Goal: Task Accomplishment & Management: Complete application form

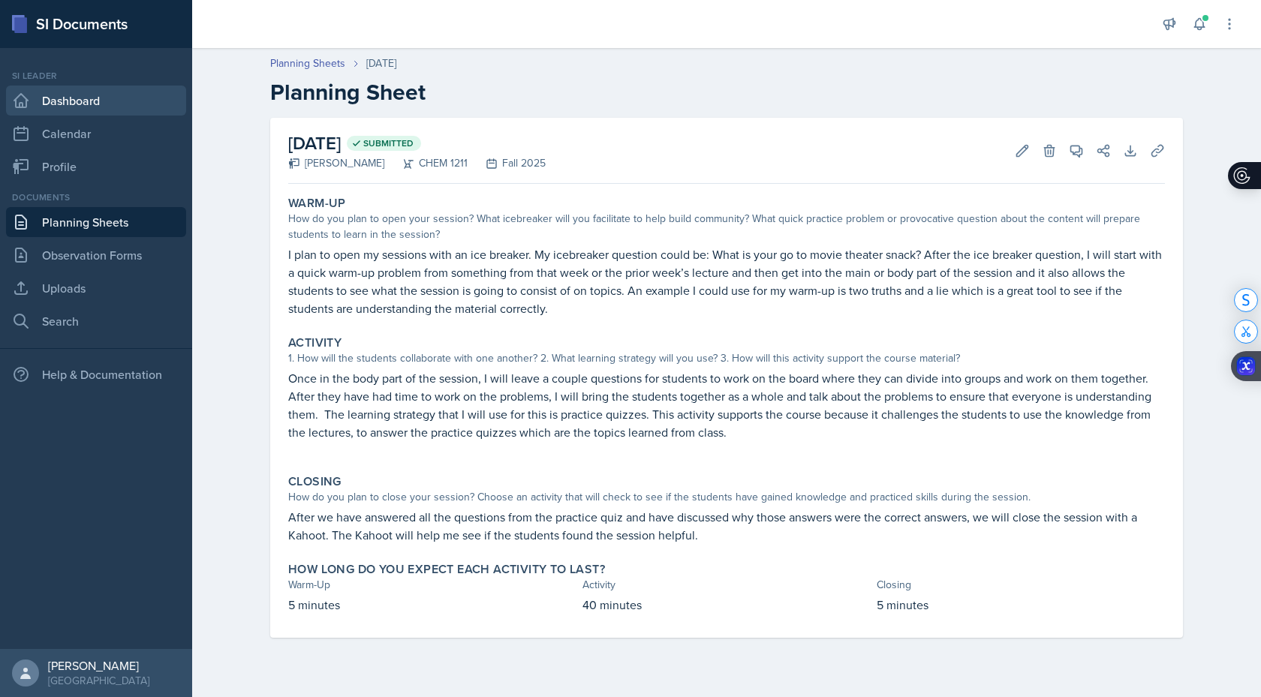
click at [88, 100] on link "Dashboard" at bounding box center [96, 101] width 180 height 30
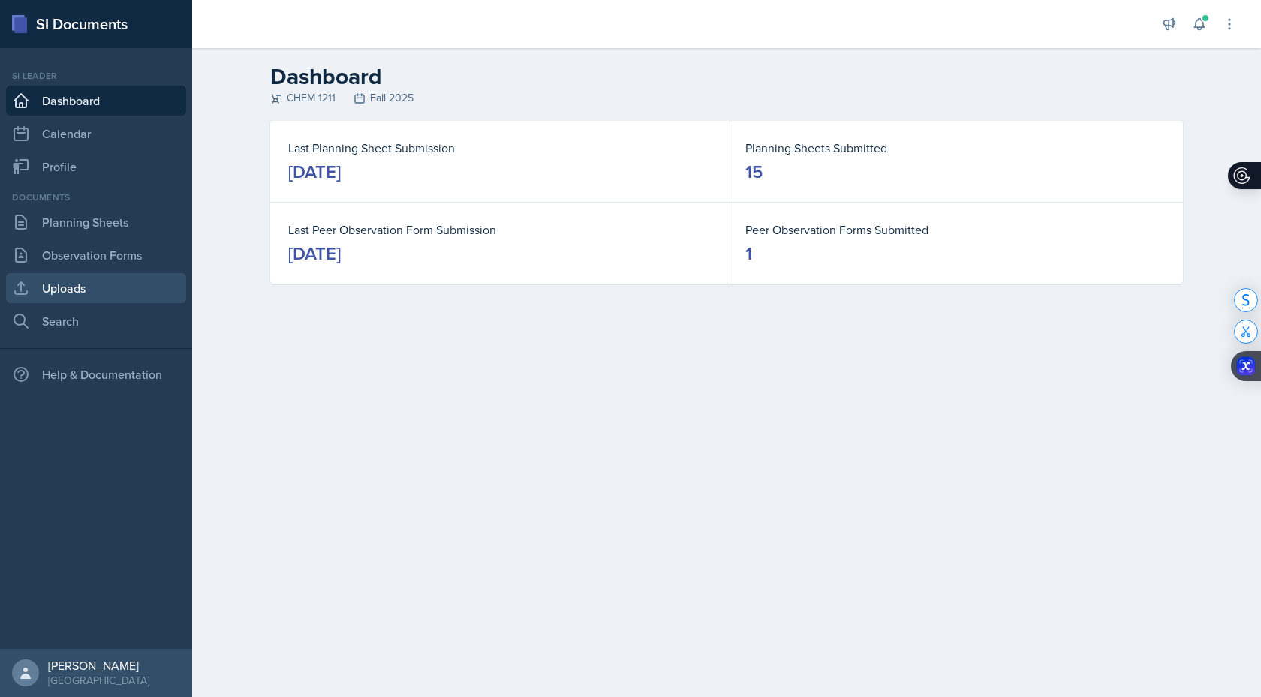
click at [69, 296] on link "Uploads" at bounding box center [96, 288] width 180 height 30
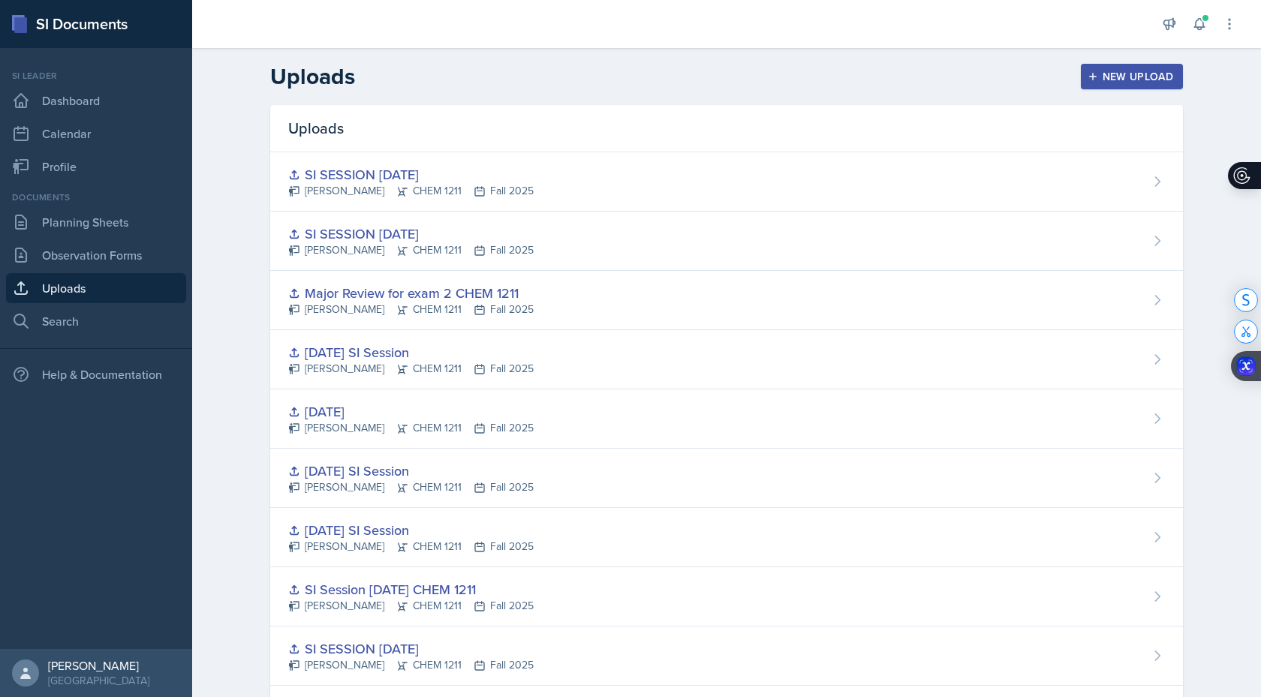
click at [1113, 77] on div "New Upload" at bounding box center [1132, 77] width 83 height 12
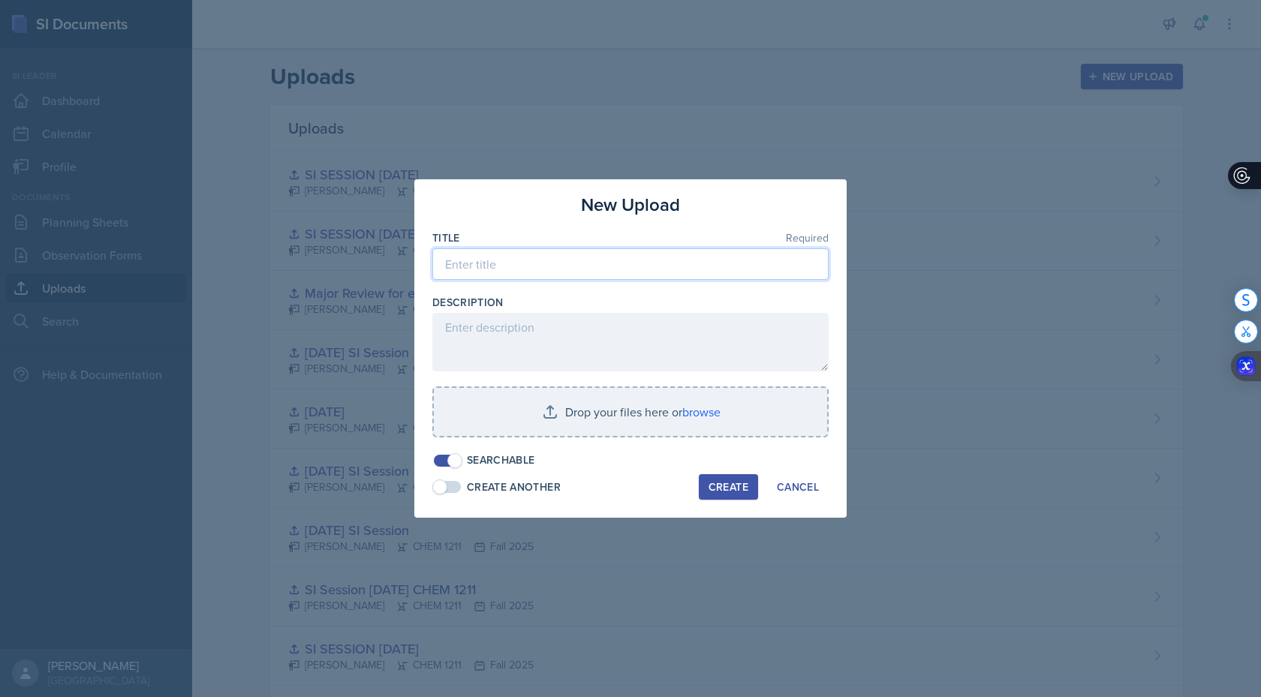
click at [632, 263] on input at bounding box center [630, 264] width 396 height 32
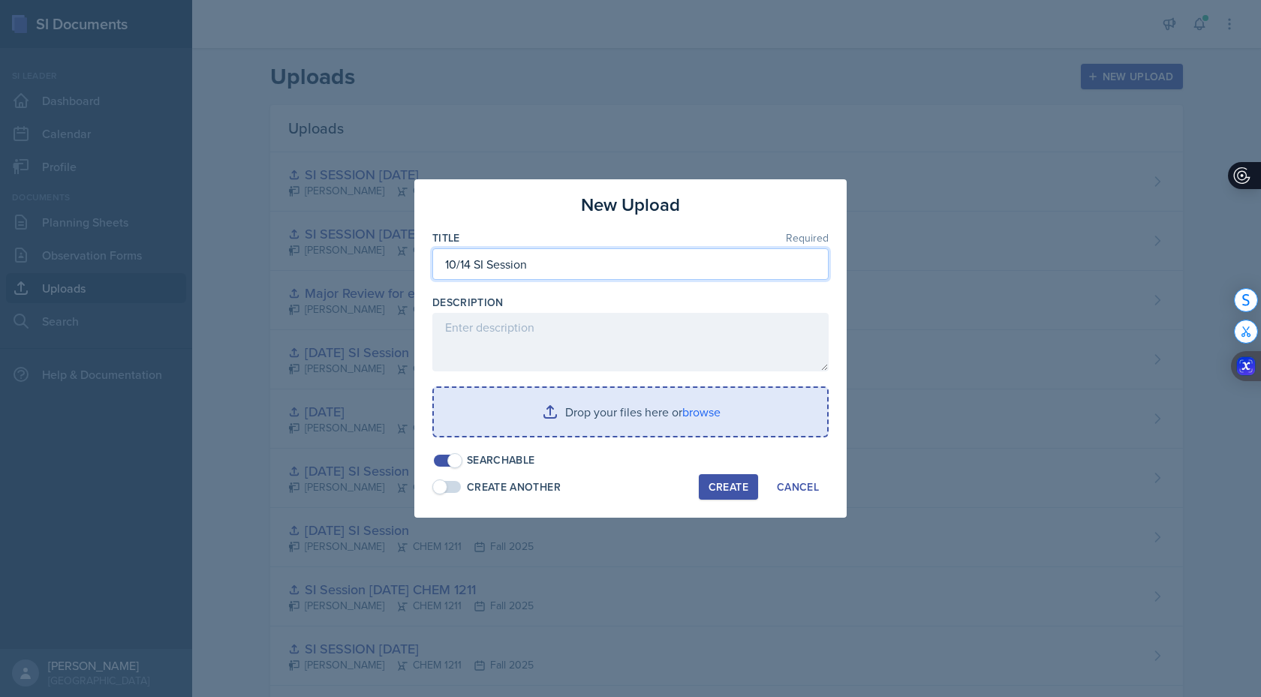
type input "10/14 SI Session"
click at [697, 411] on input "file" at bounding box center [630, 412] width 393 height 48
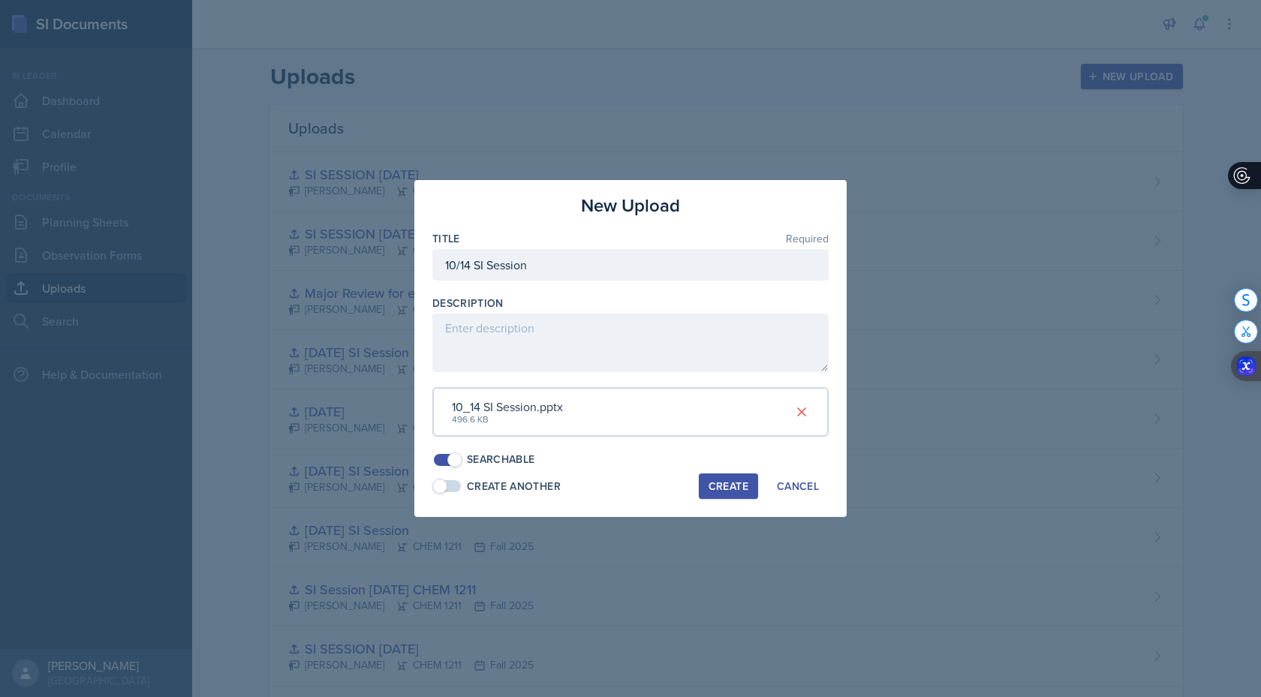
click at [740, 491] on div "Create" at bounding box center [729, 486] width 40 height 12
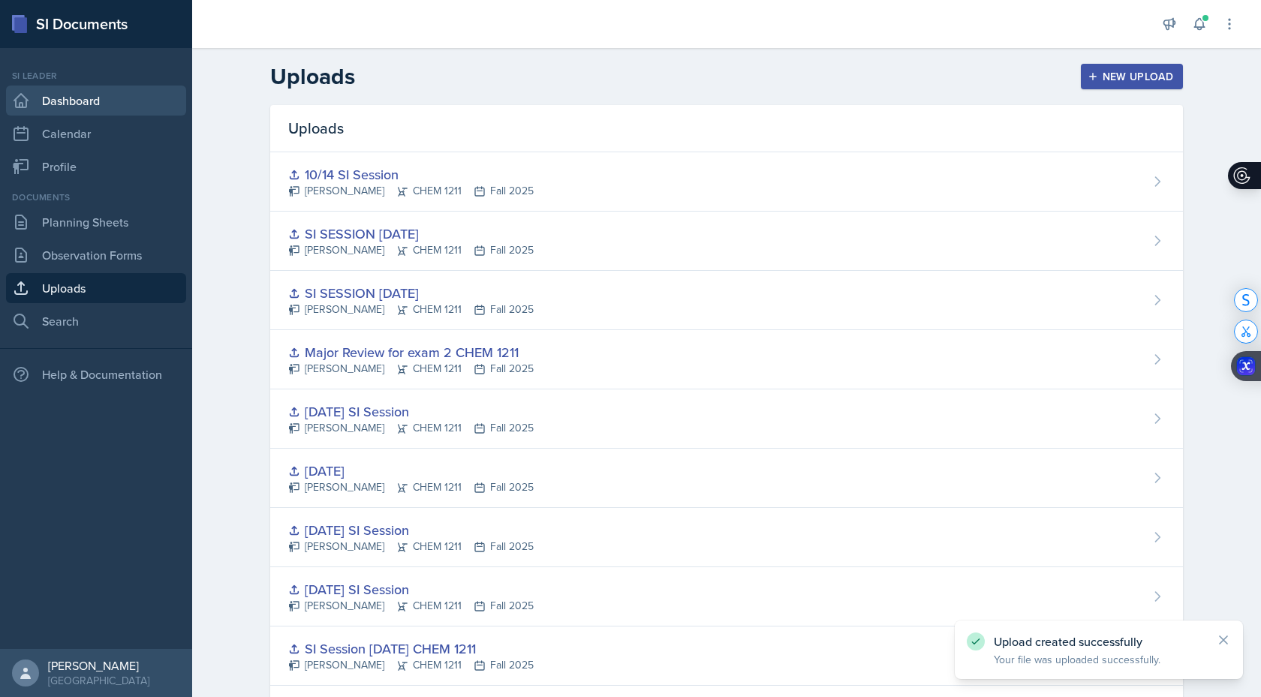
click at [106, 97] on link "Dashboard" at bounding box center [96, 101] width 180 height 30
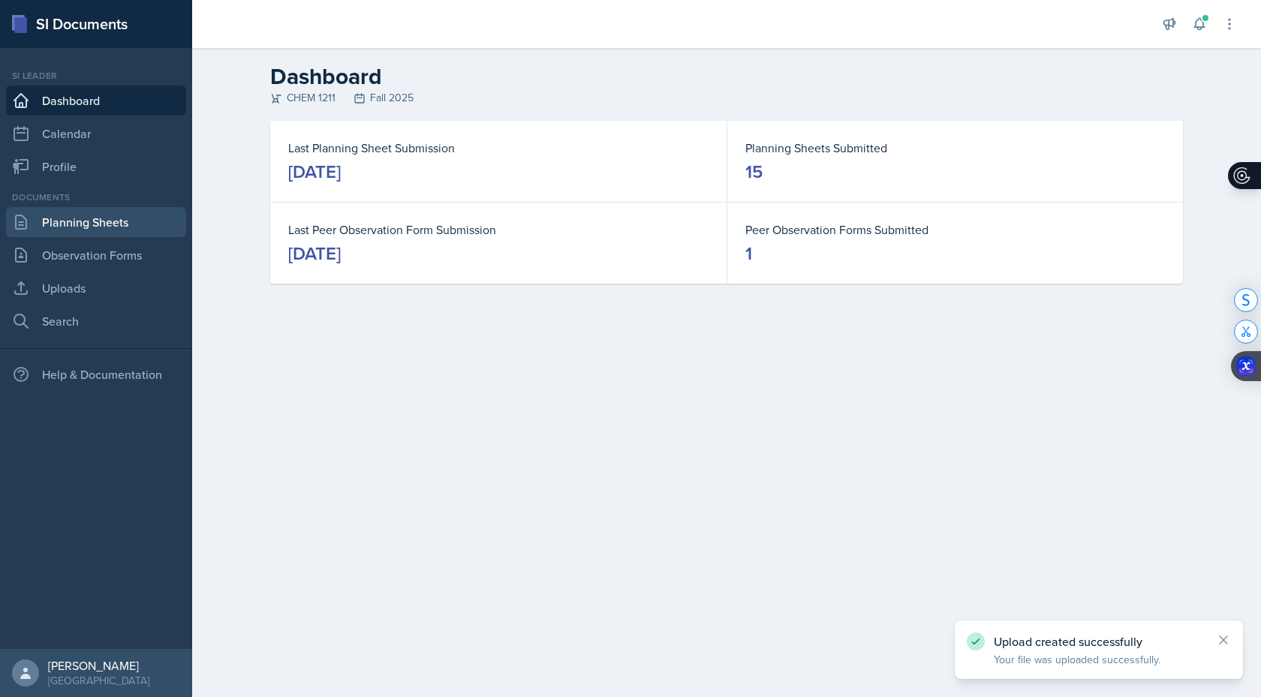
click at [86, 228] on link "Planning Sheets" at bounding box center [96, 222] width 180 height 30
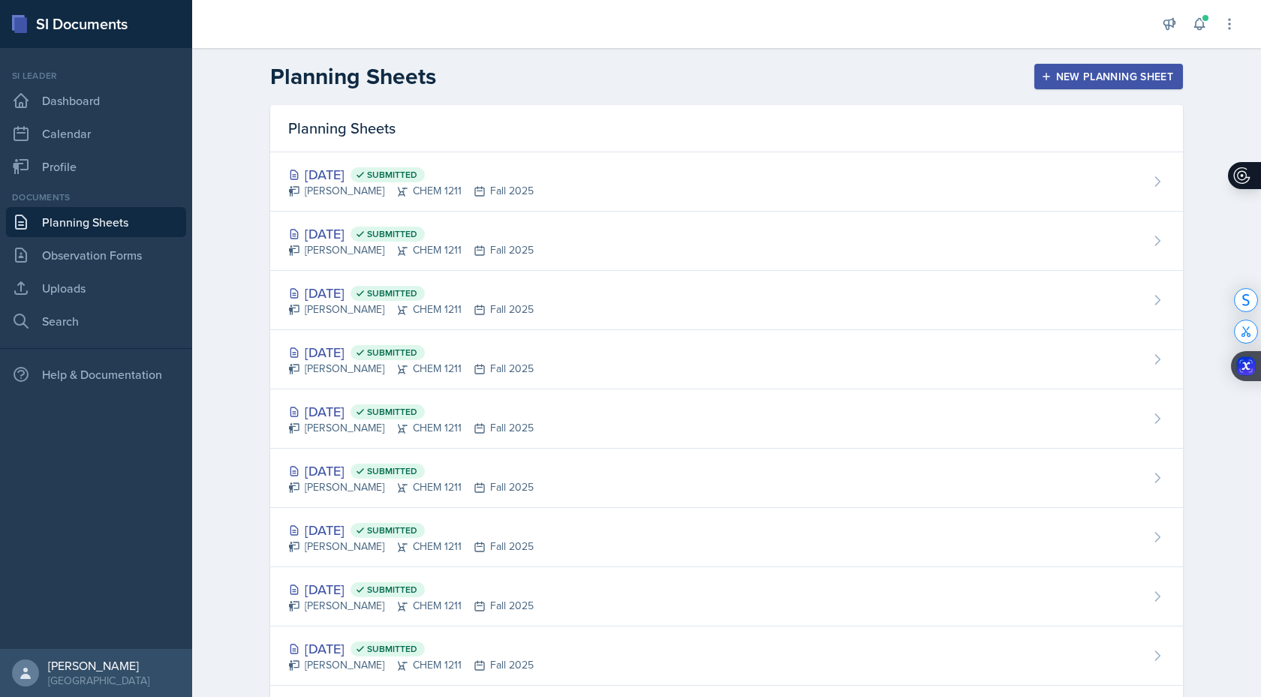
click at [1052, 88] on button "New Planning Sheet" at bounding box center [1108, 77] width 149 height 26
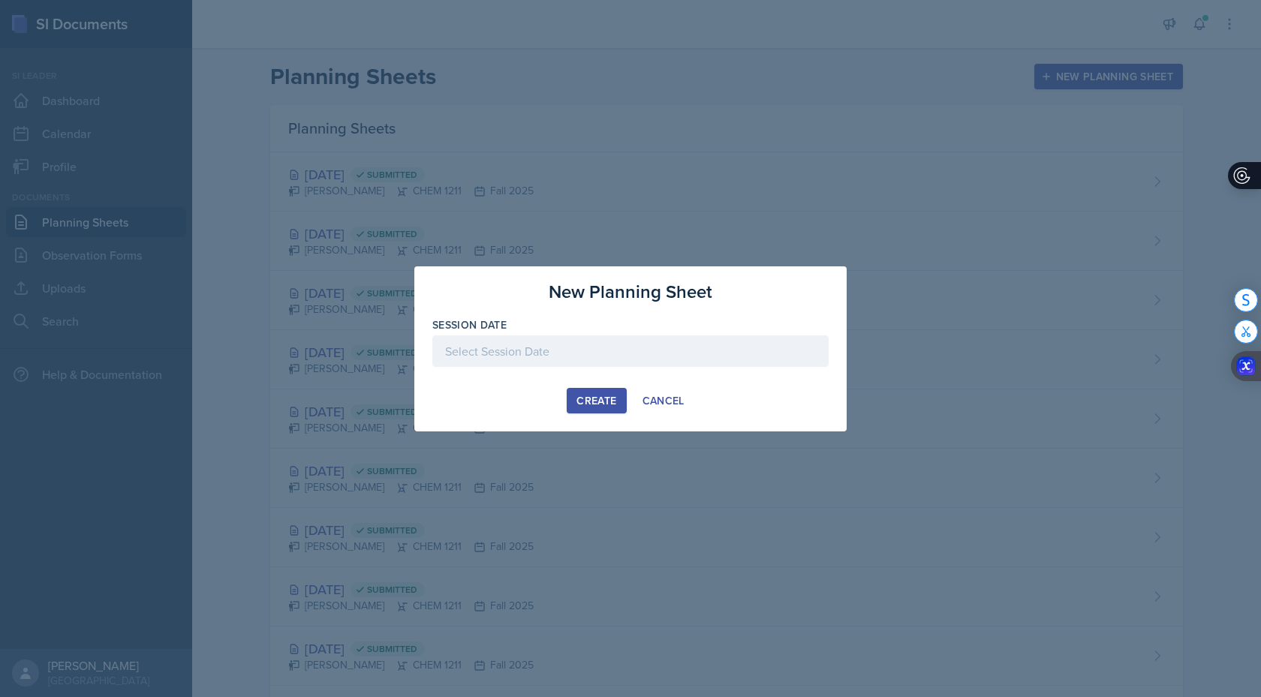
click at [582, 339] on div at bounding box center [630, 352] width 396 height 32
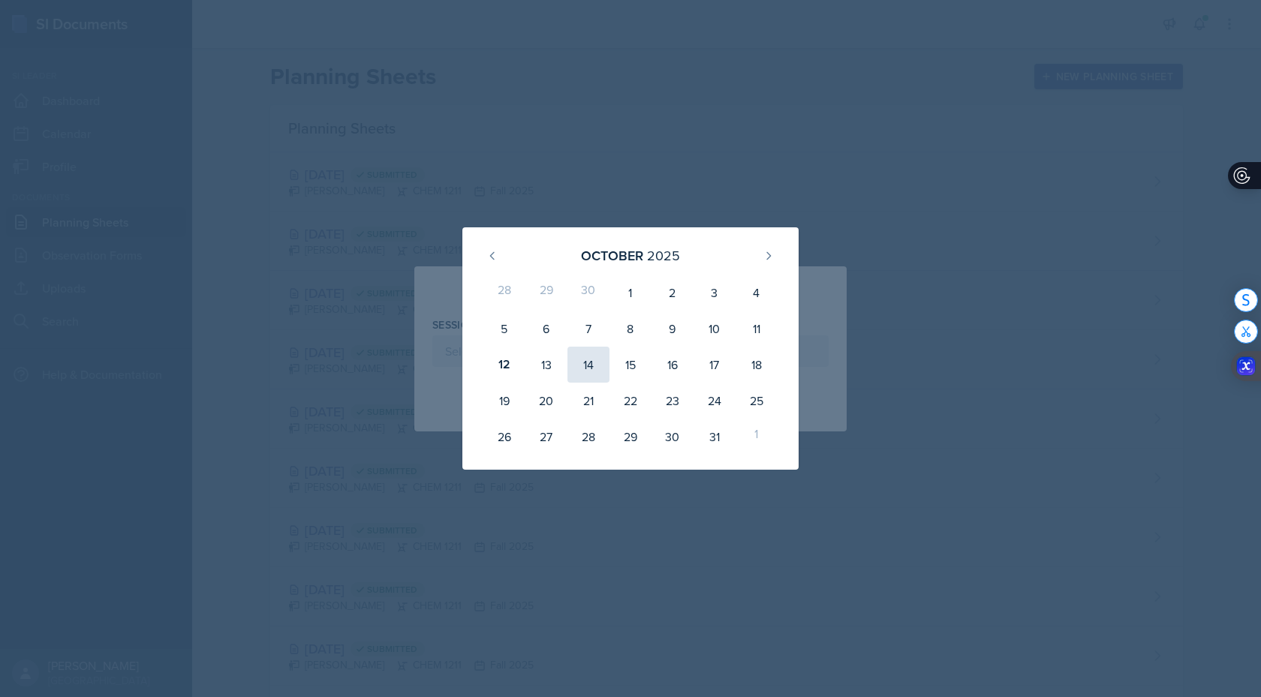
click at [597, 363] on div "14" at bounding box center [588, 365] width 42 height 36
type input "[DATE]"
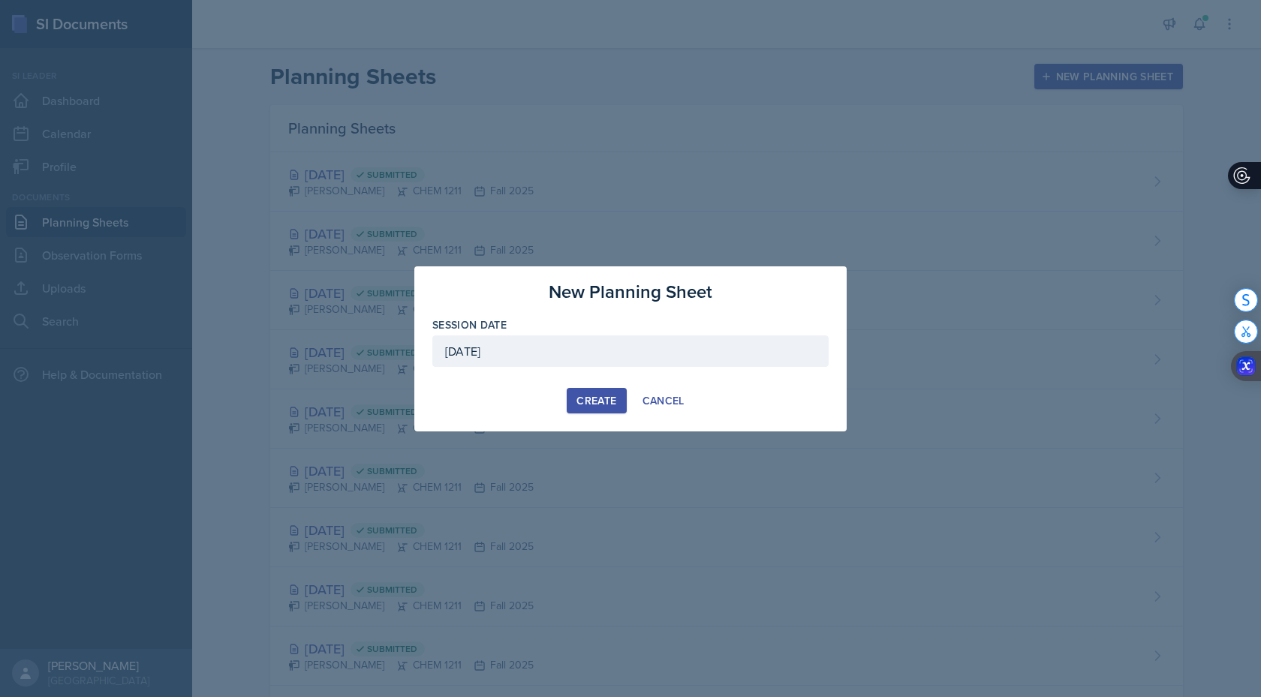
click at [598, 400] on div "Create" at bounding box center [596, 401] width 40 height 12
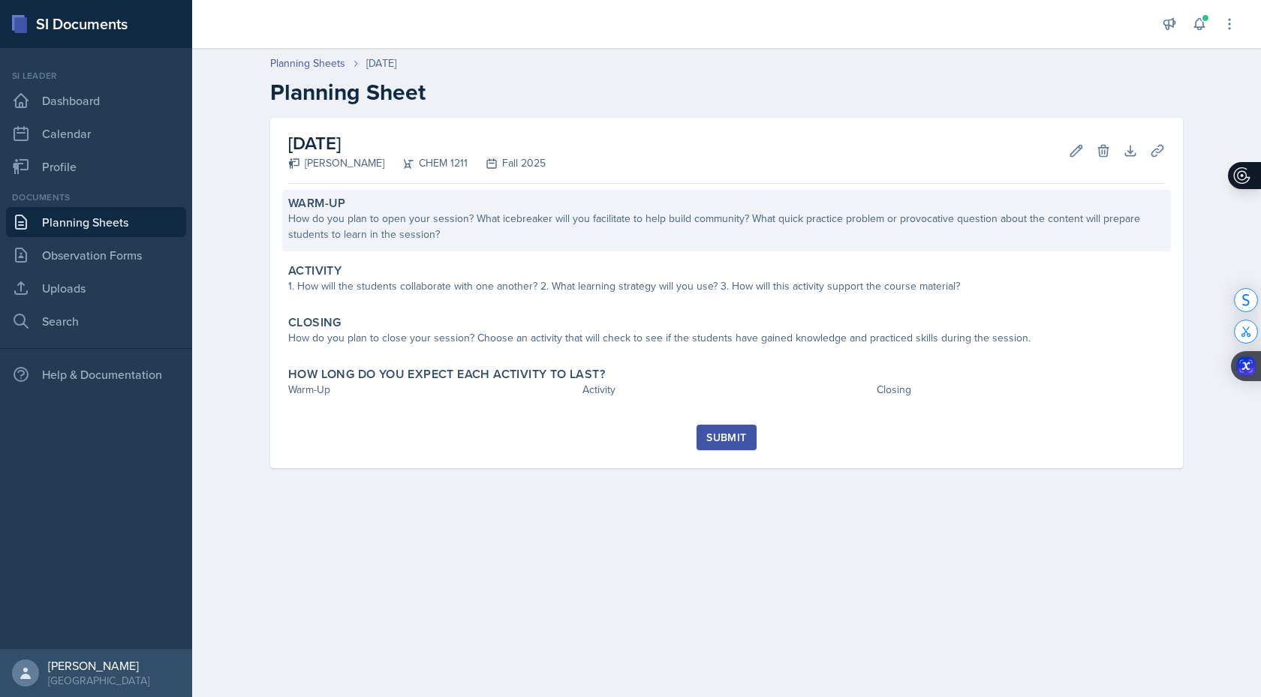
click at [366, 231] on div "How do you plan to open your session? What icebreaker will you facilitate to he…" at bounding box center [726, 227] width 877 height 32
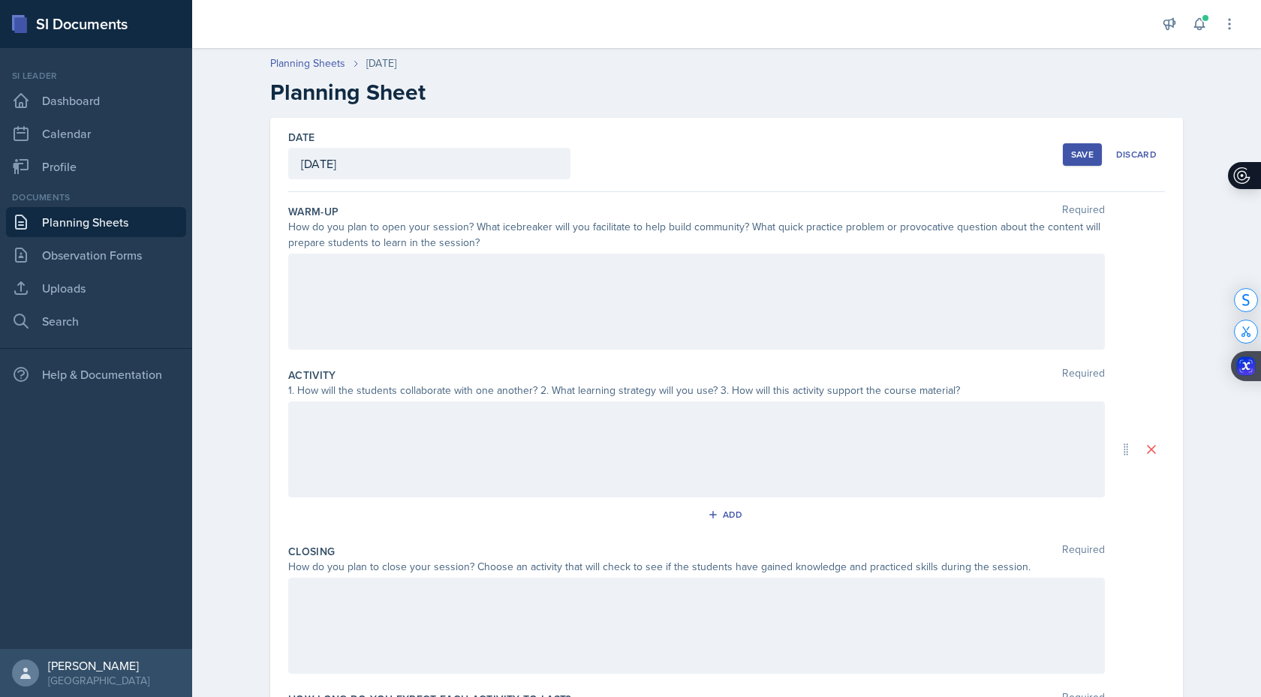
click at [364, 271] on div at bounding box center [696, 302] width 817 height 96
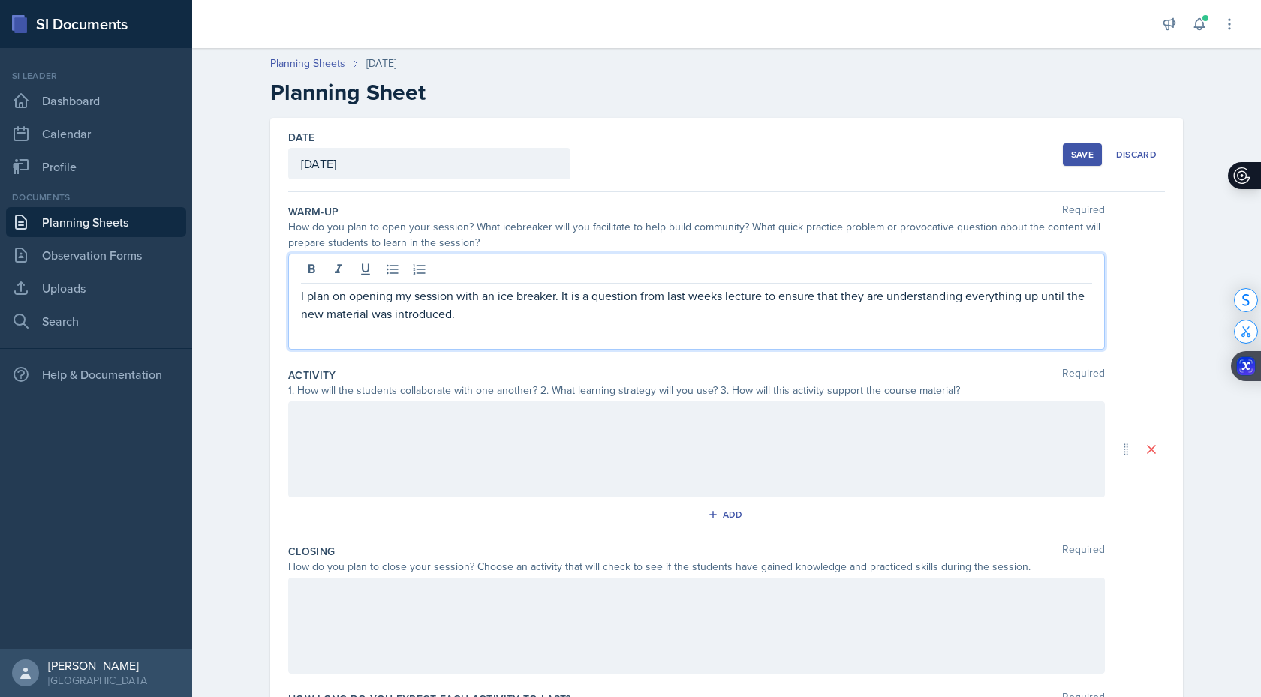
click at [0, 0] on div "Replace with" at bounding box center [0, 0] width 0 height 0
click at [0, 0] on div "week's" at bounding box center [0, 0] width 0 height 0
click at [465, 413] on div at bounding box center [696, 450] width 817 height 96
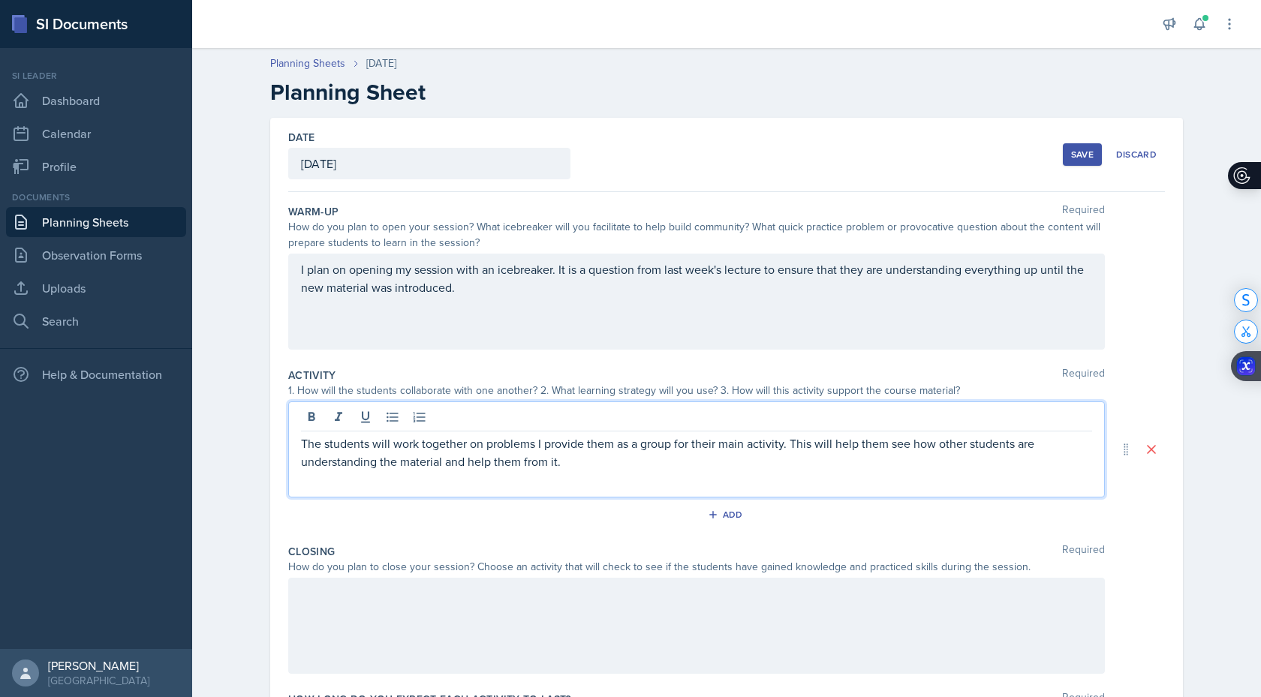
click at [0, 0] on span "them" at bounding box center [0, 0] width 0 height 0
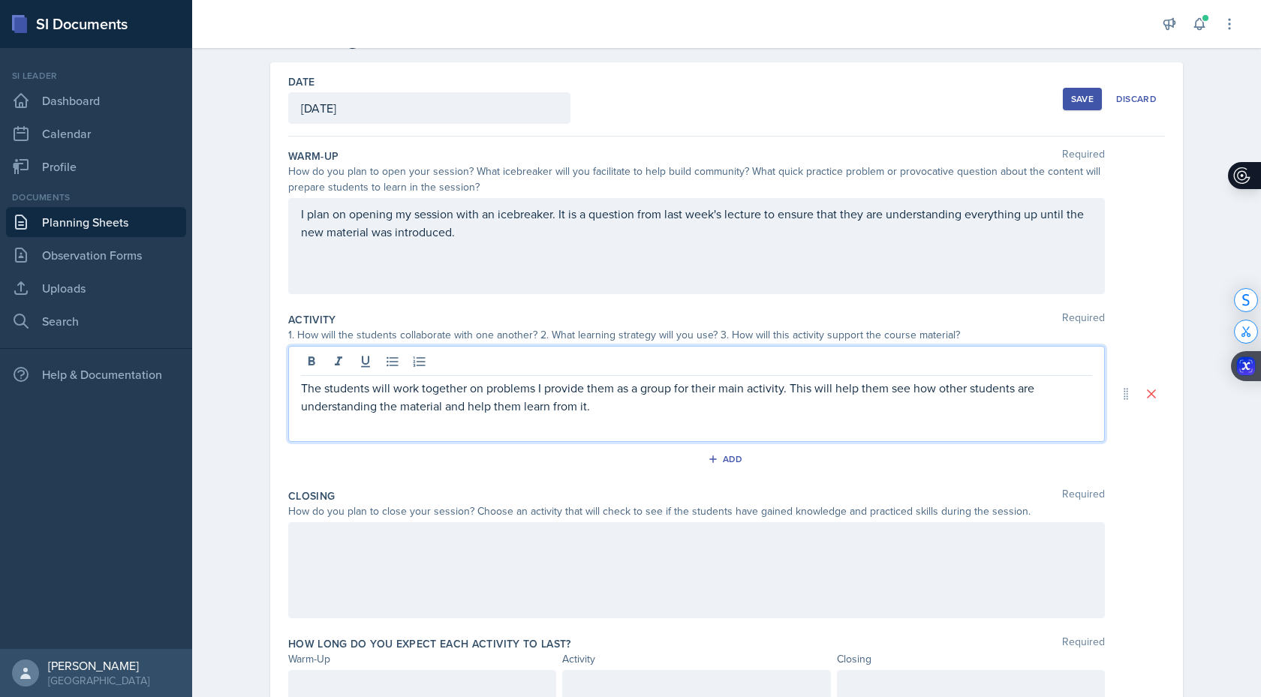
scroll to position [120, 0]
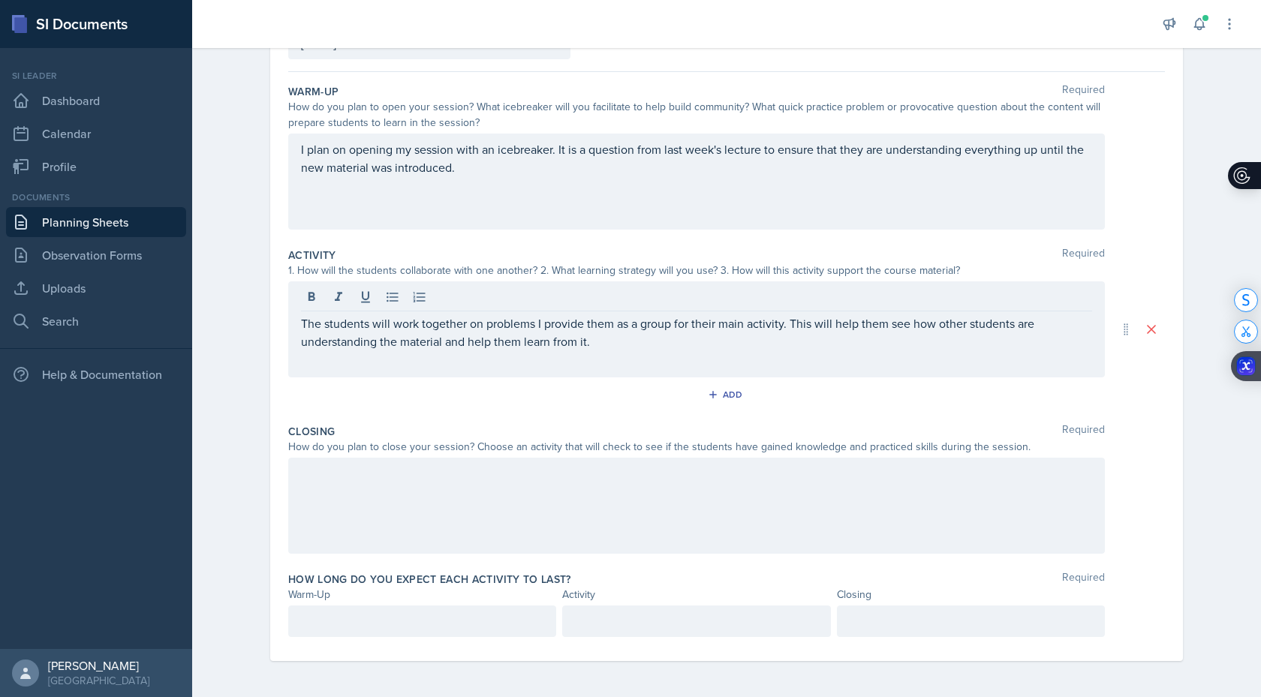
click at [517, 491] on div at bounding box center [696, 506] width 817 height 96
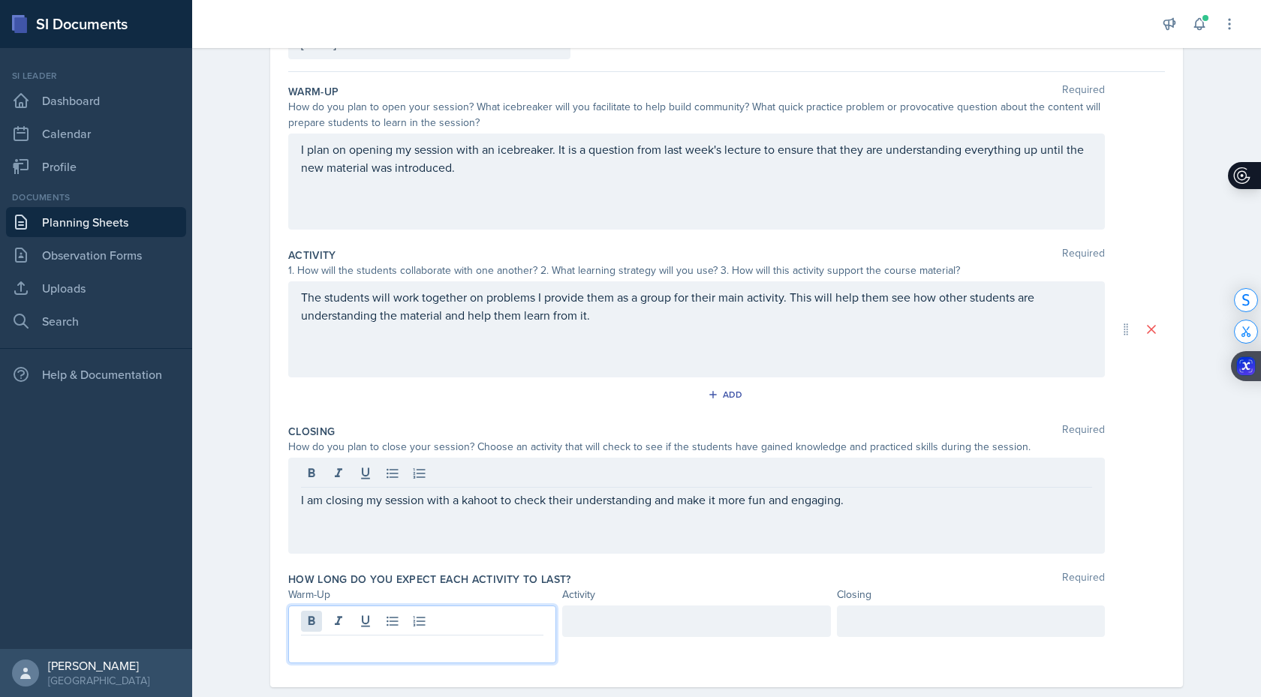
click at [320, 620] on div at bounding box center [422, 635] width 268 height 58
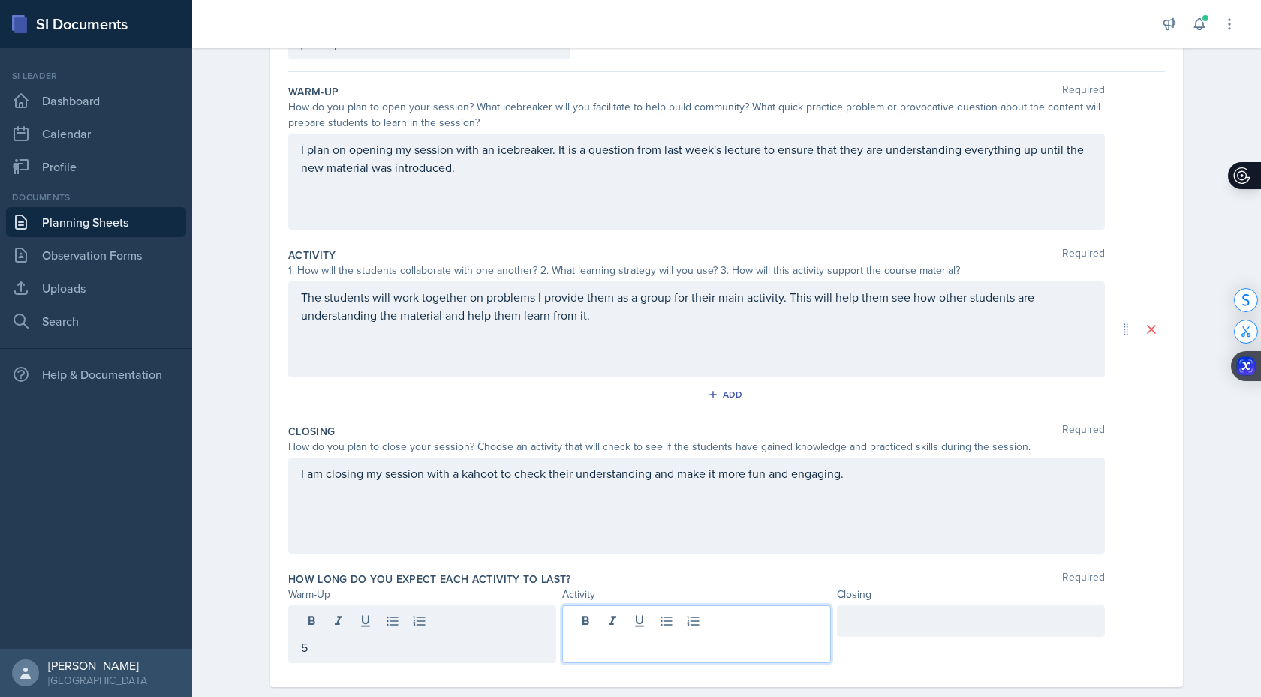
click at [600, 624] on div at bounding box center [696, 635] width 268 height 58
click at [905, 619] on div at bounding box center [971, 622] width 268 height 32
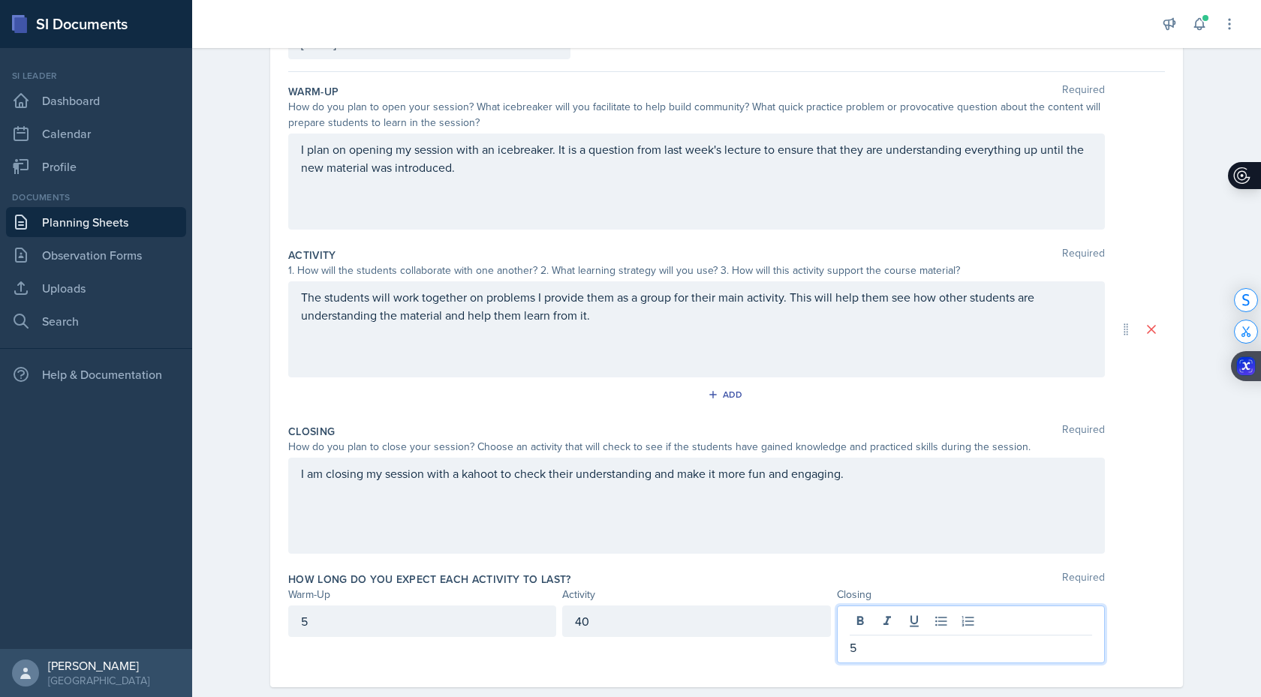
click at [726, 575] on div "How long do you expect each activity to last? Required" at bounding box center [726, 579] width 877 height 15
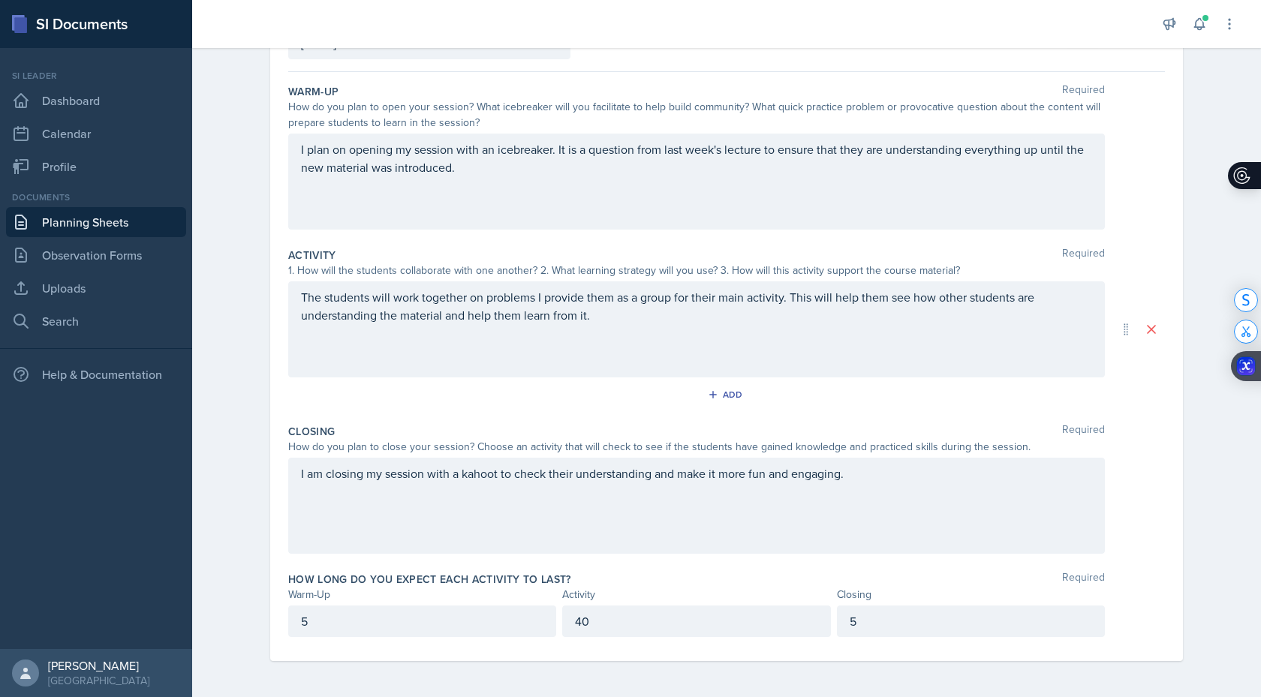
click at [0, 0] on div "Kahoot" at bounding box center [0, 0] width 0 height 0
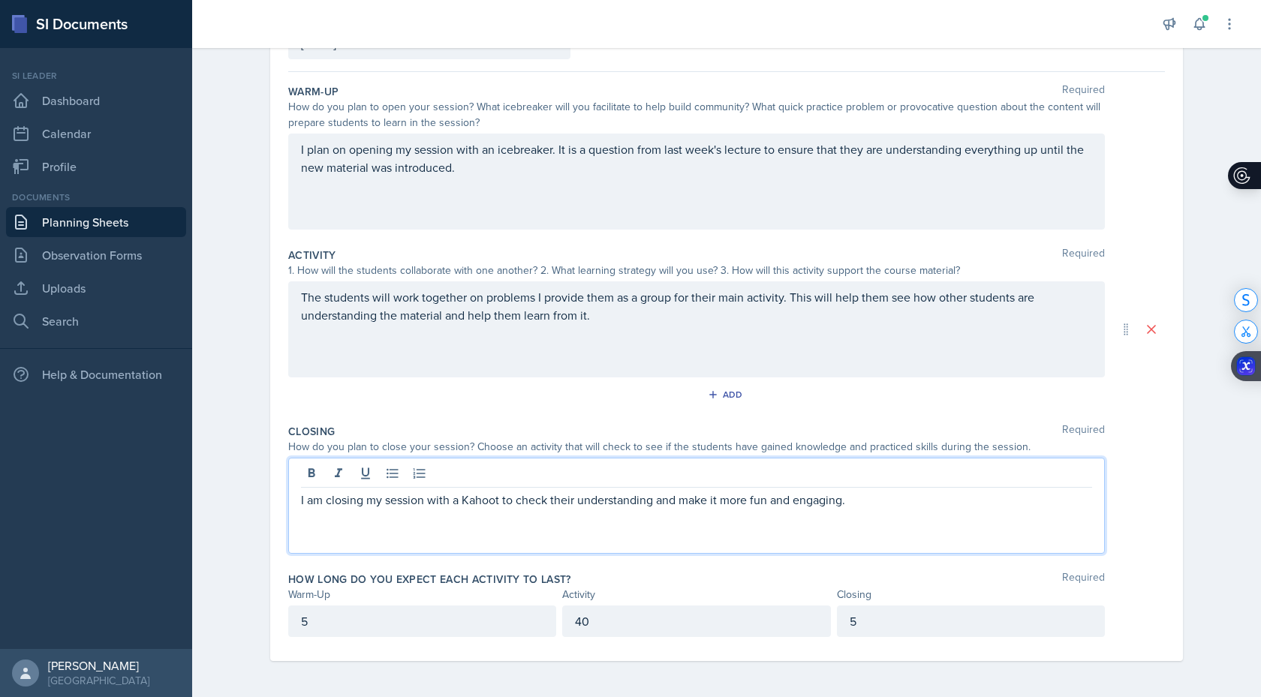
click at [265, 435] on div "Date [DATE] [DATE] 28 29 30 1 2 3 4 5 6 7 8 9 10 11 12 13 14 15 16 17 18 19 20 …" at bounding box center [726, 348] width 961 height 700
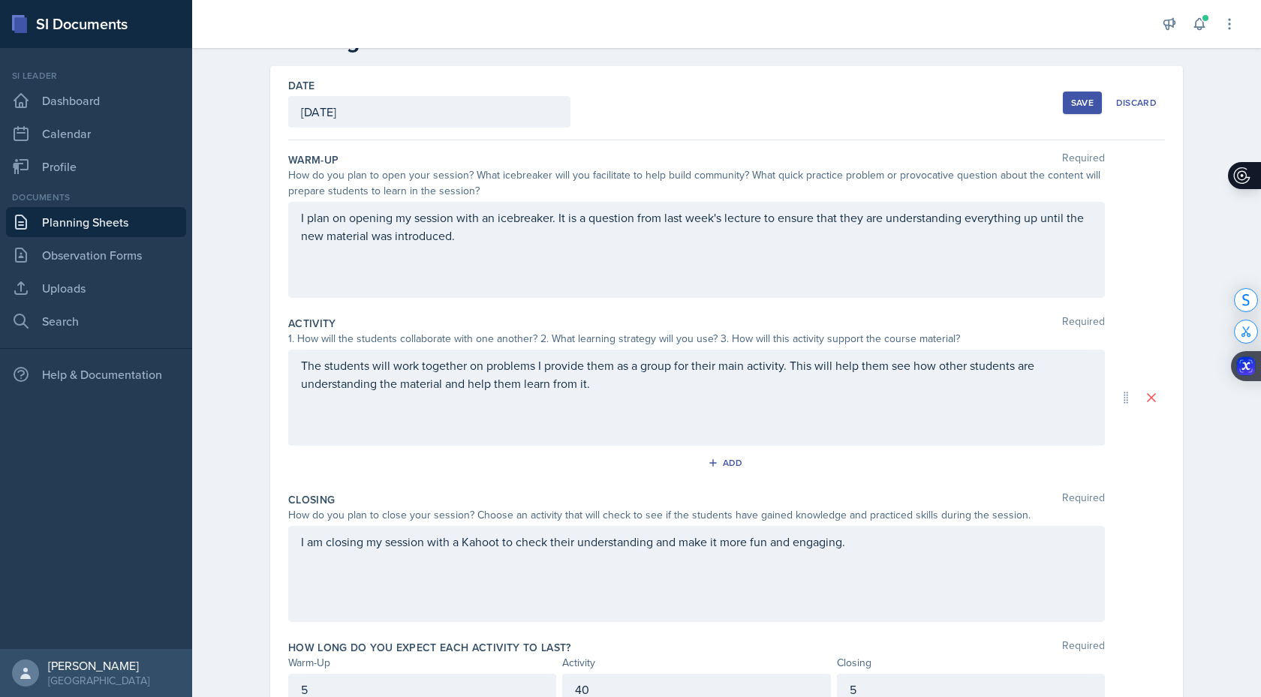
scroll to position [0, 0]
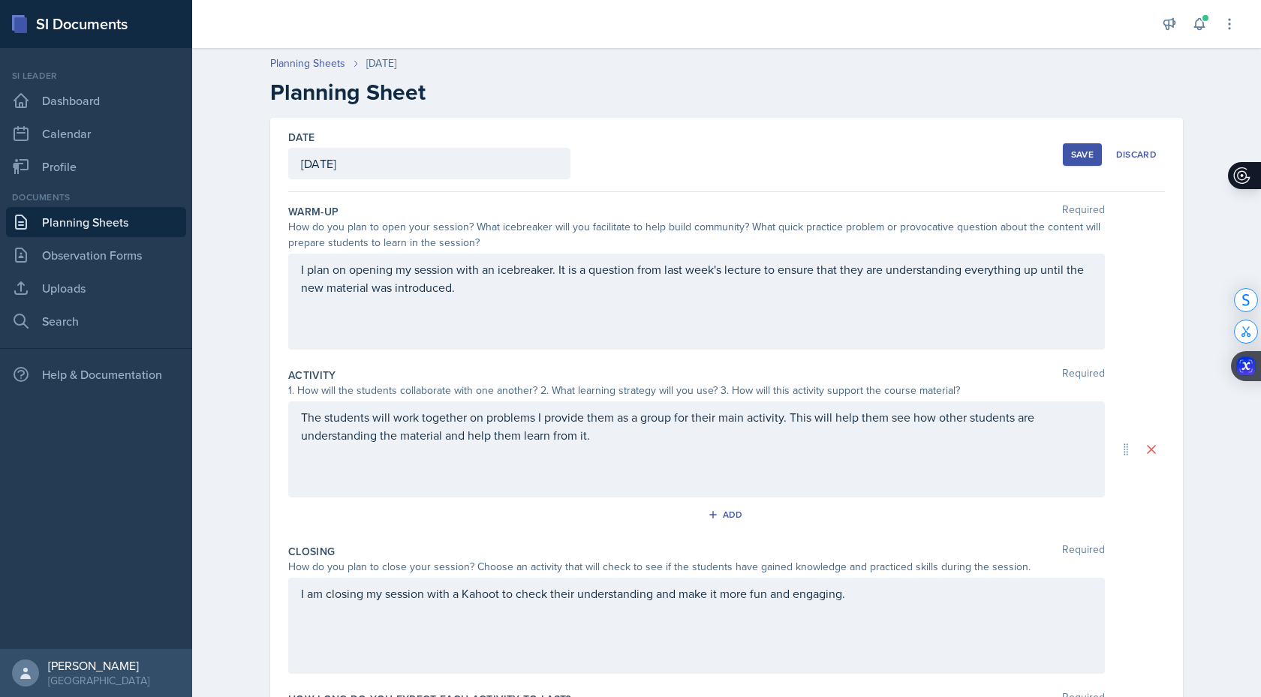
click at [1079, 151] on div "Save" at bounding box center [1082, 155] width 23 height 12
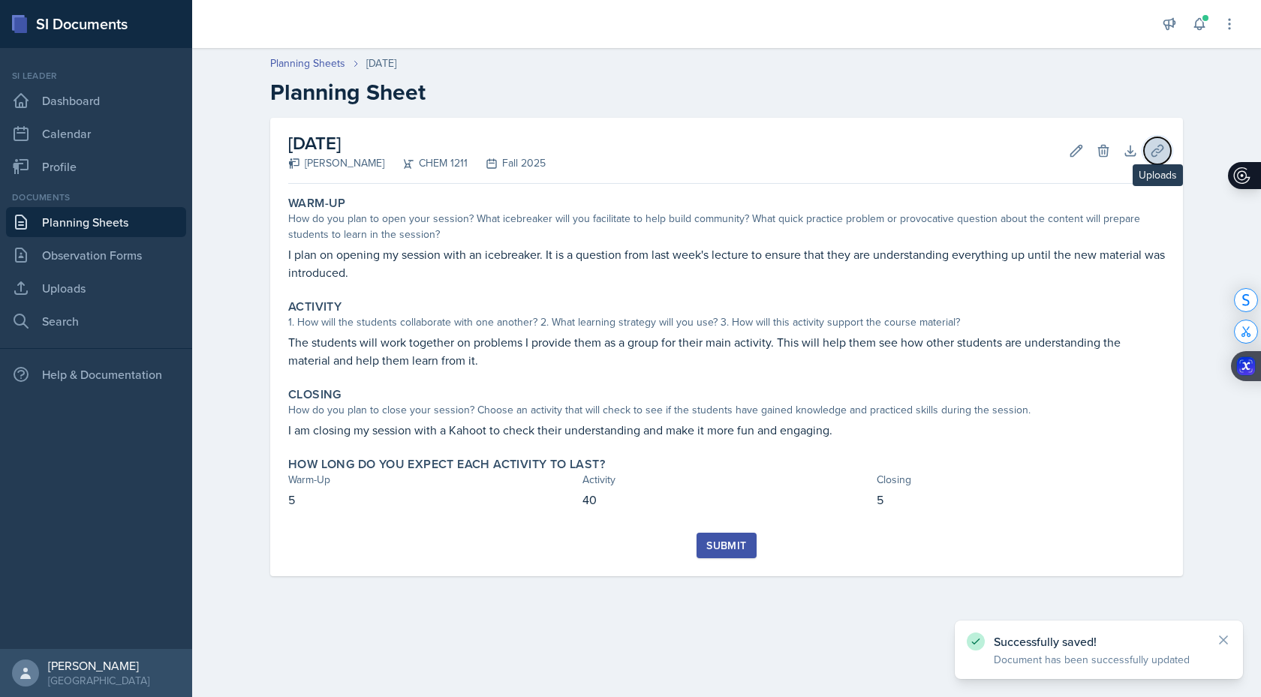
click at [1157, 148] on icon at bounding box center [1156, 150] width 11 height 11
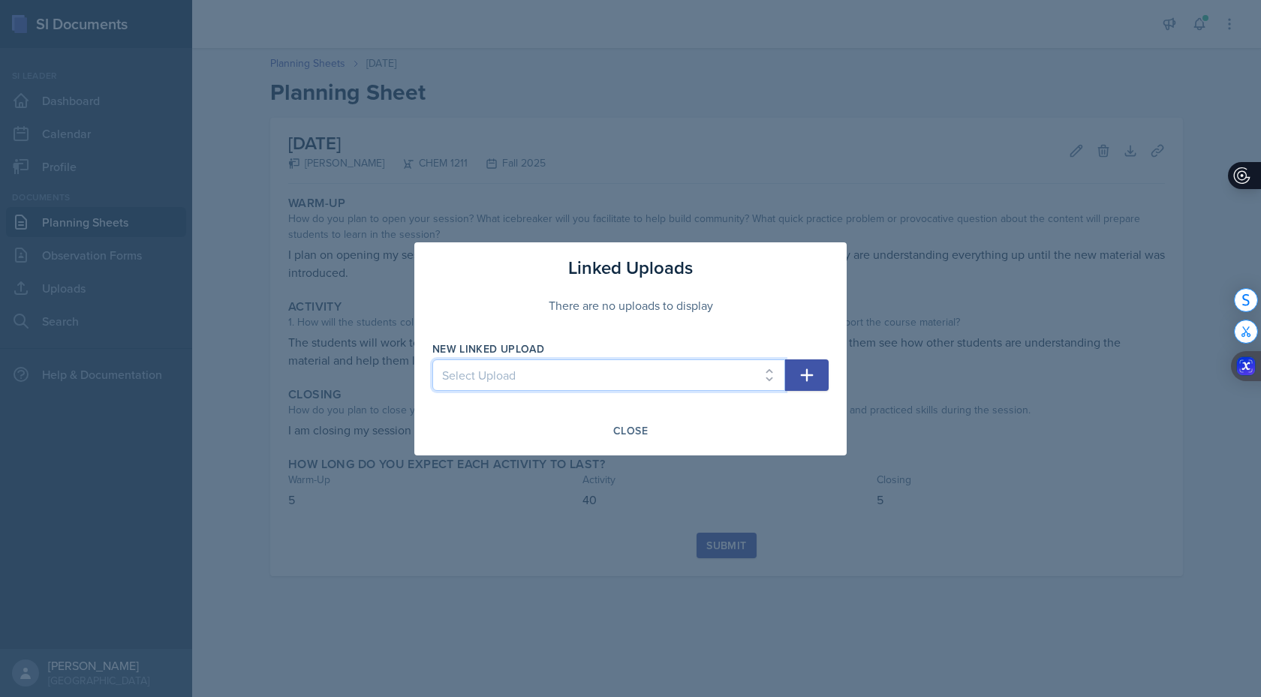
click at [474, 377] on select "Select Upload Powerpoint SI SESSION [DATE] SI SESSION [DATE] SI SESSION [DATE] …" at bounding box center [608, 376] width 353 height 32
select select "3b9a6440-1cd9-4fb2-bb9d-83008b0dc17e"
click at [811, 376] on icon "button" at bounding box center [807, 375] width 18 height 18
select select
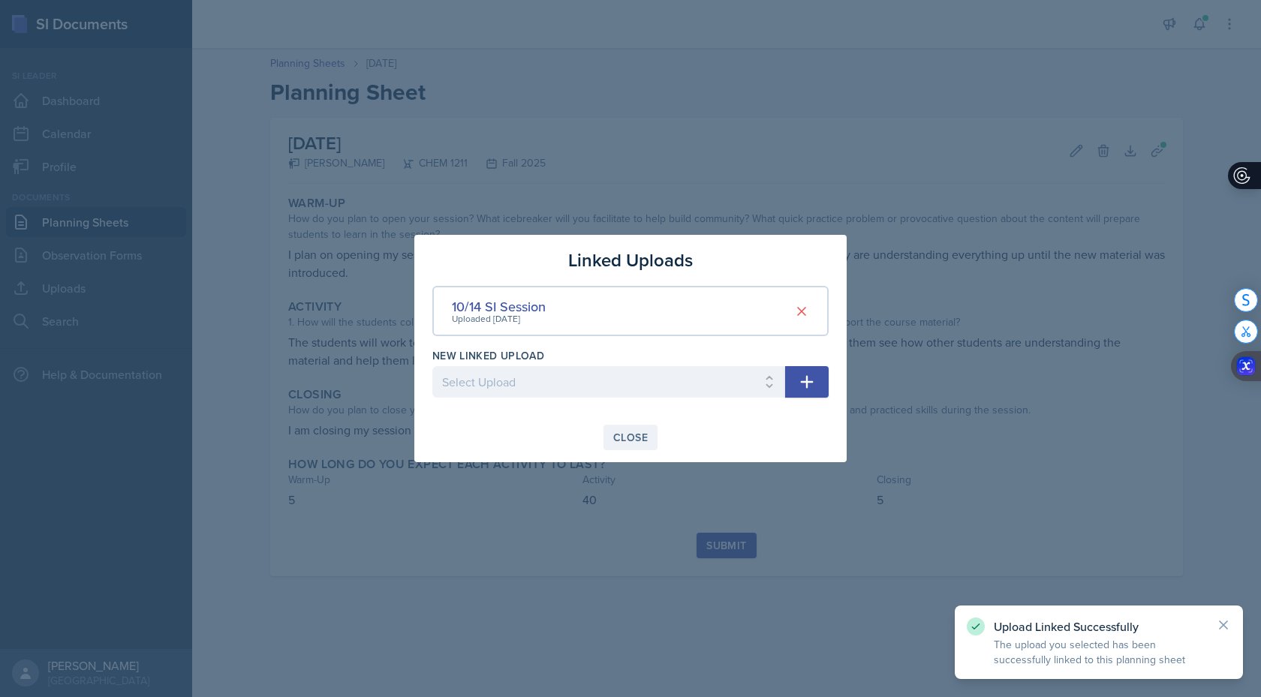
click at [632, 435] on div "Close" at bounding box center [630, 438] width 35 height 12
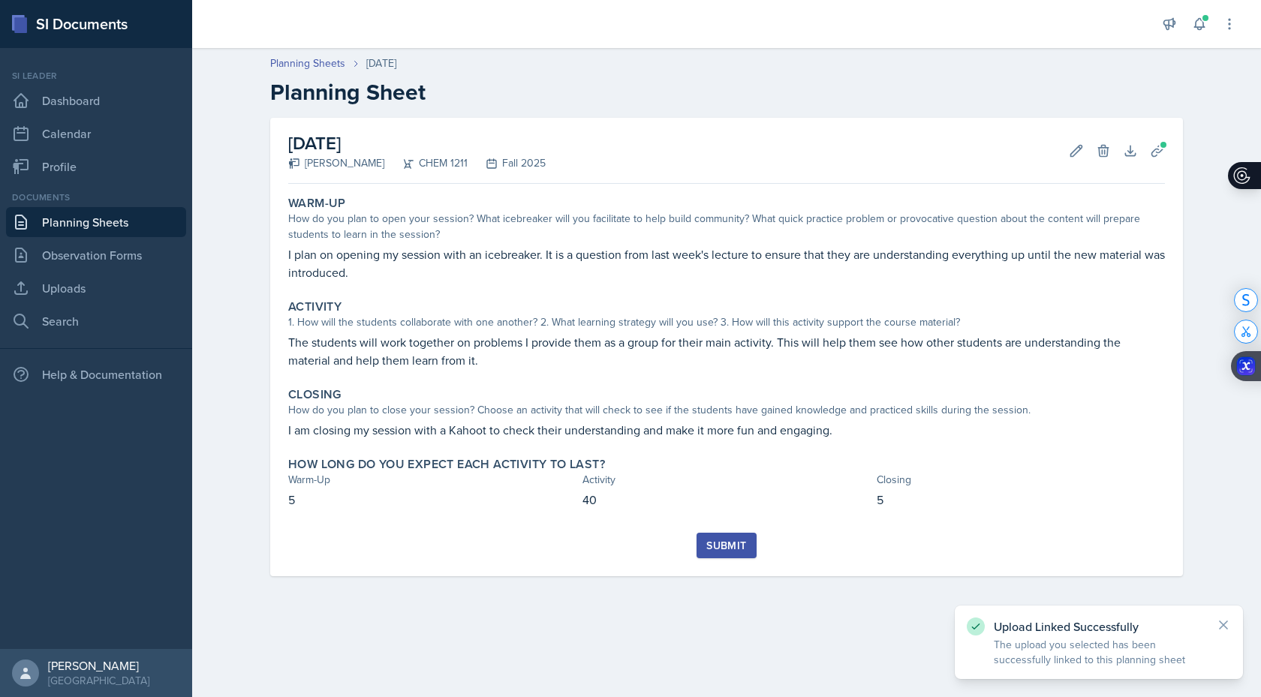
click at [732, 551] on div "Submit" at bounding box center [726, 546] width 40 height 12
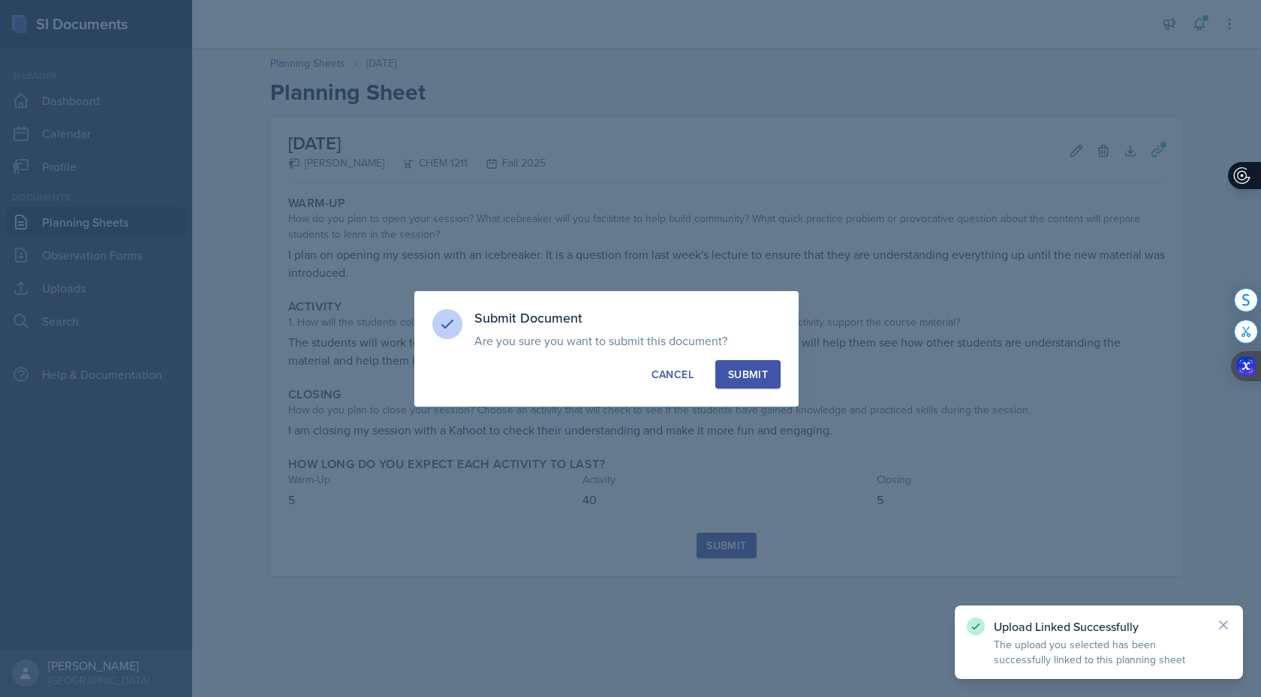
click at [758, 375] on div "Submit" at bounding box center [748, 374] width 40 height 15
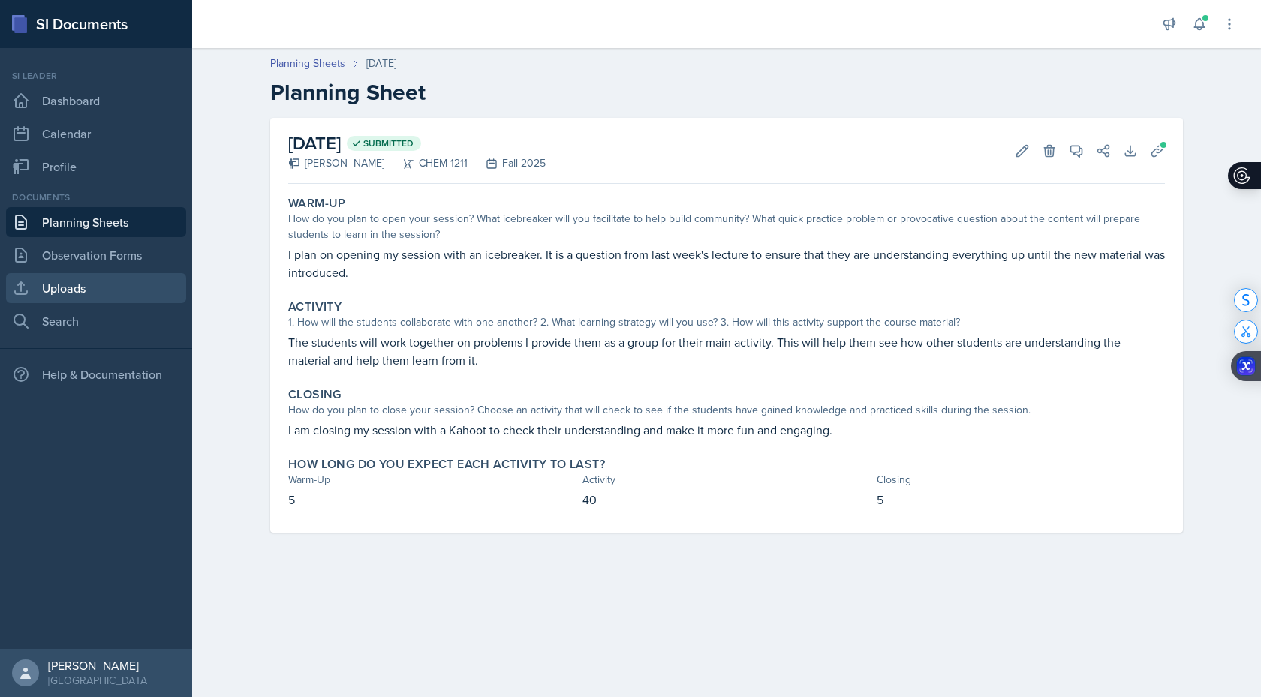
click at [85, 285] on link "Uploads" at bounding box center [96, 288] width 180 height 30
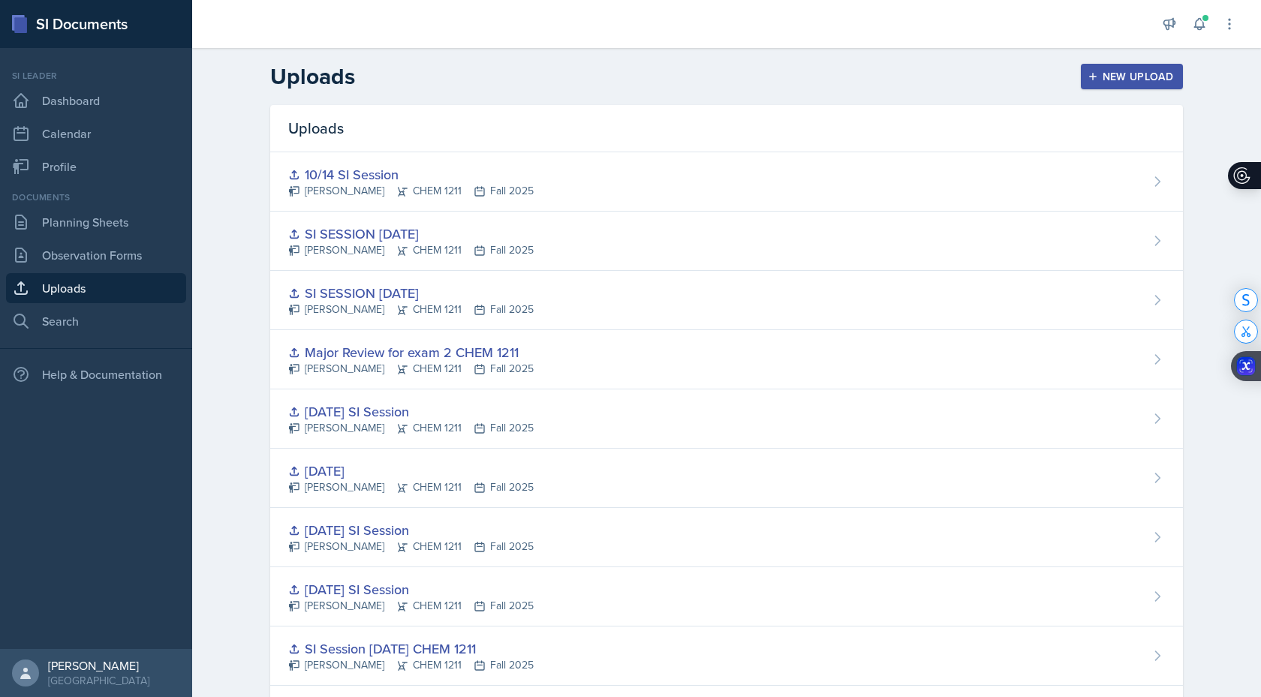
click at [1096, 68] on button "New Upload" at bounding box center [1132, 77] width 103 height 26
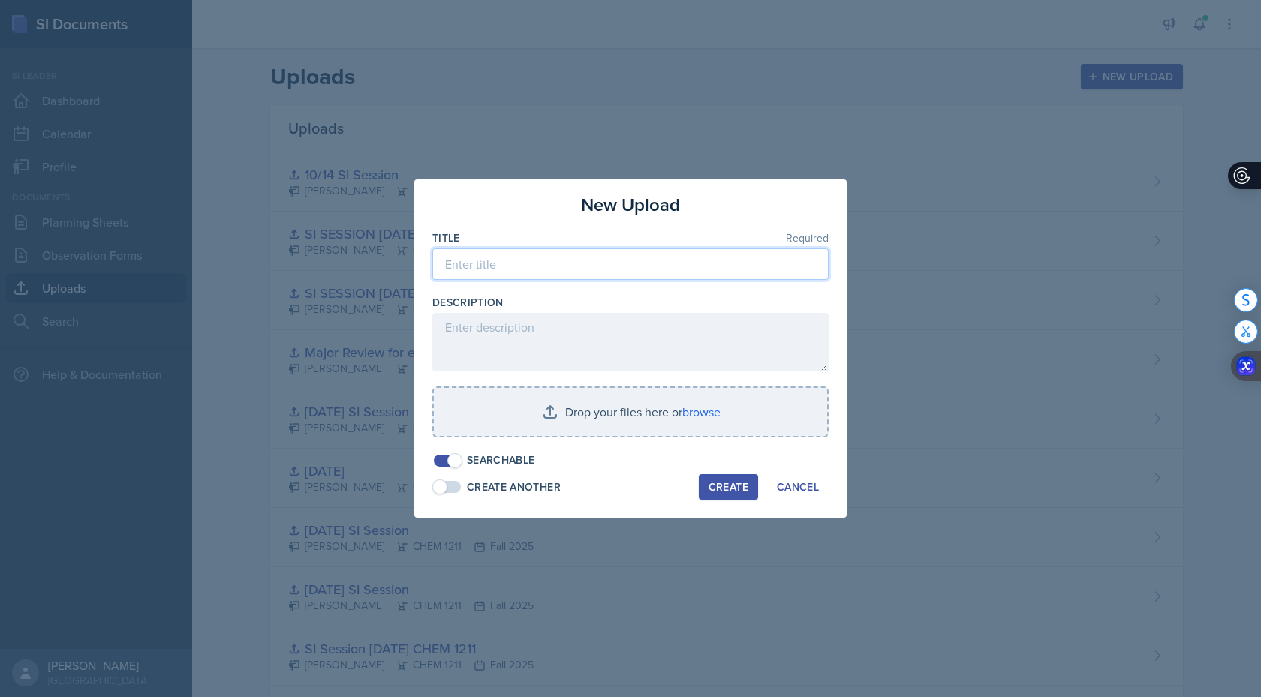
click at [513, 267] on input at bounding box center [630, 264] width 396 height 32
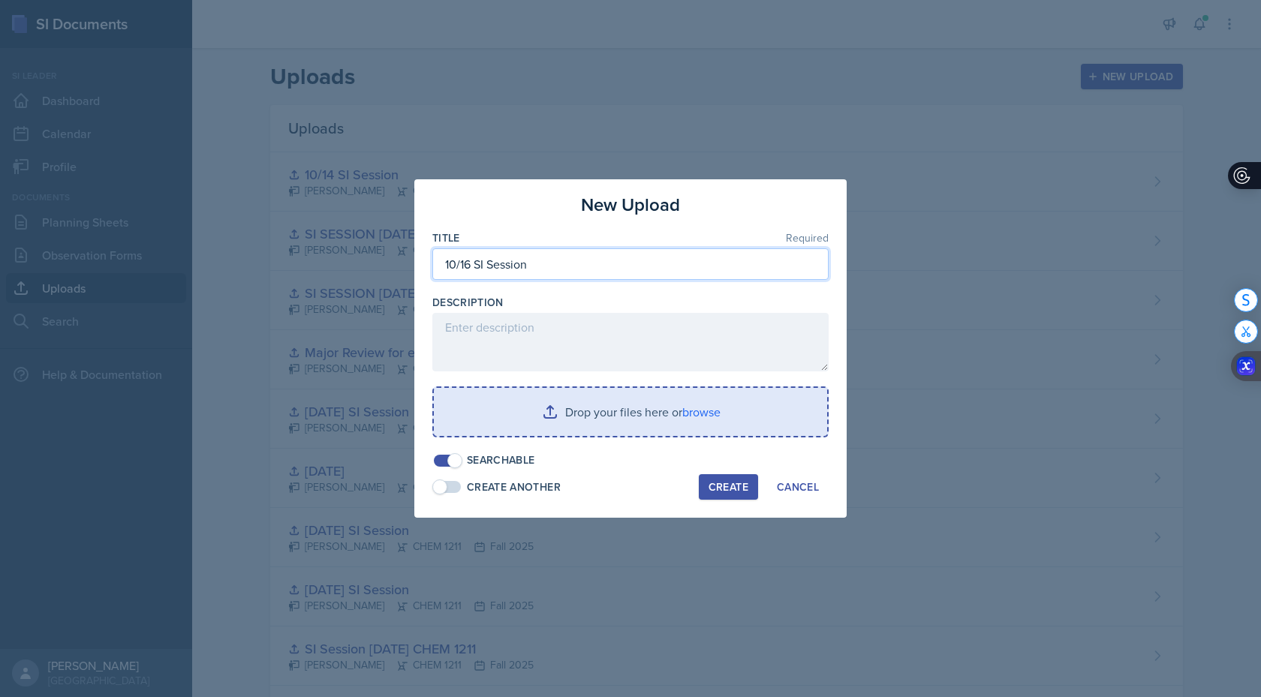
type input "10/16 SI Session"
click at [701, 406] on input "file" at bounding box center [630, 412] width 393 height 48
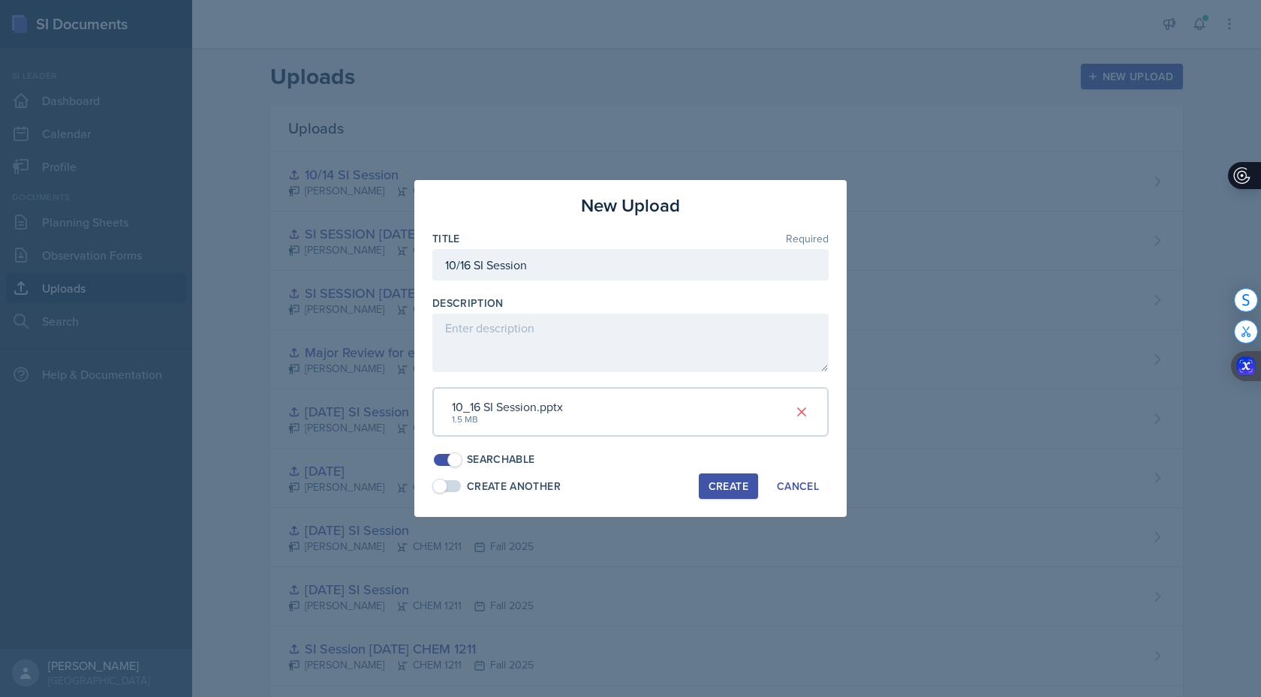
click at [725, 487] on div "Create" at bounding box center [729, 486] width 40 height 12
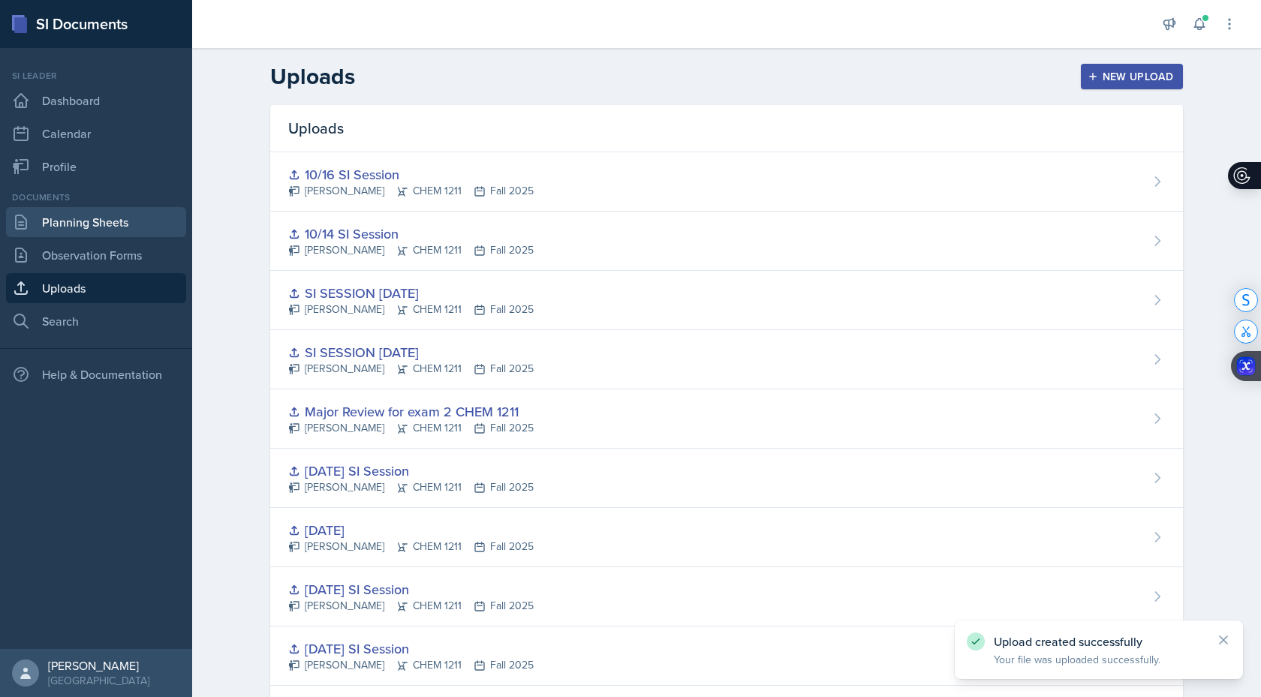
click at [108, 221] on link "Planning Sheets" at bounding box center [96, 222] width 180 height 30
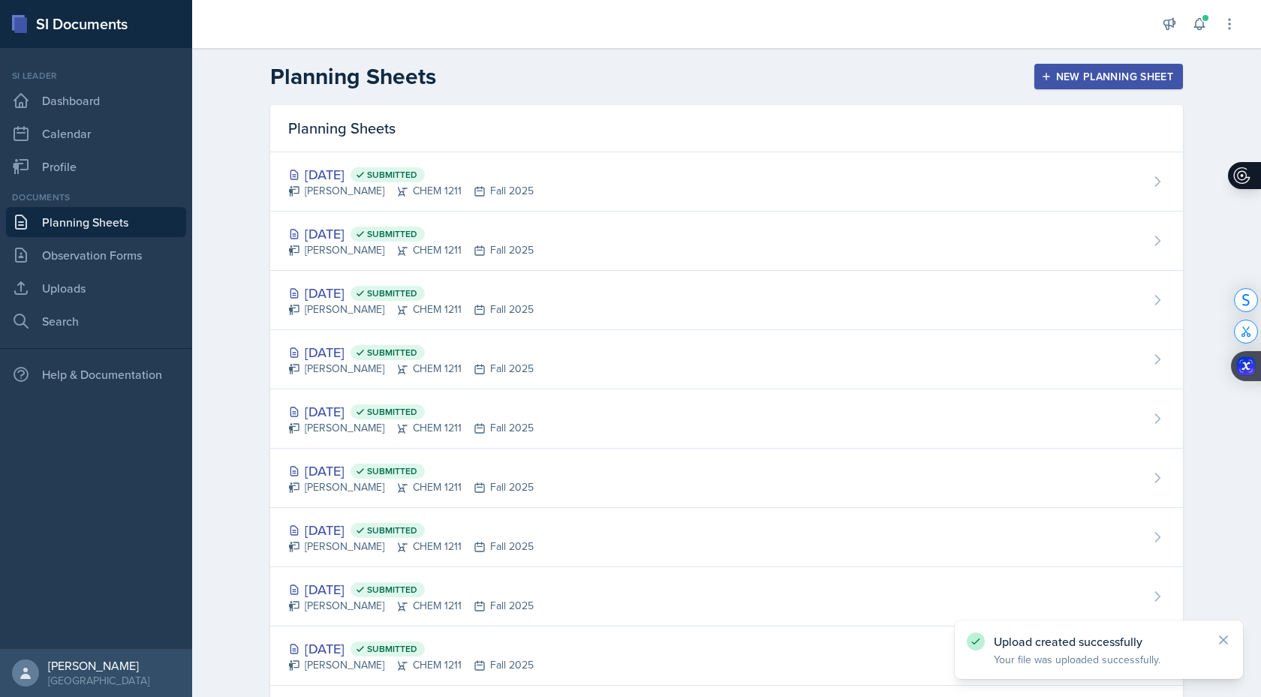
click at [1150, 74] on div "New Planning Sheet" at bounding box center [1108, 77] width 129 height 12
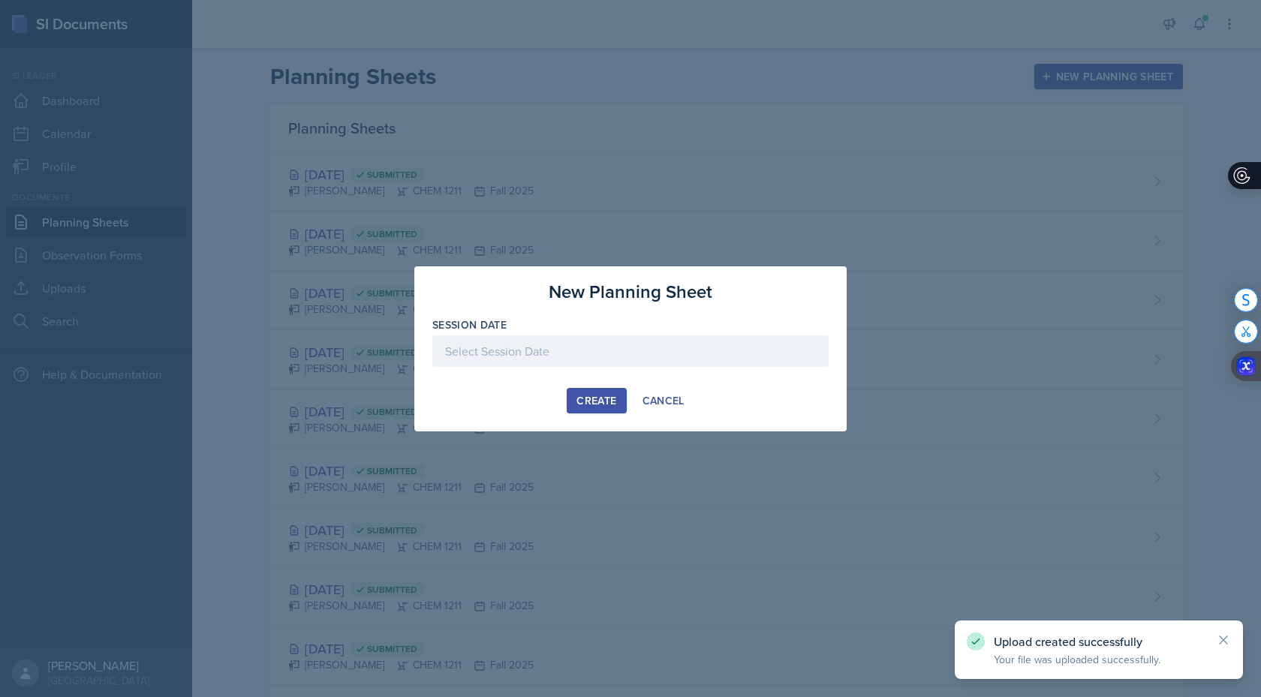
click at [606, 356] on div at bounding box center [630, 352] width 396 height 32
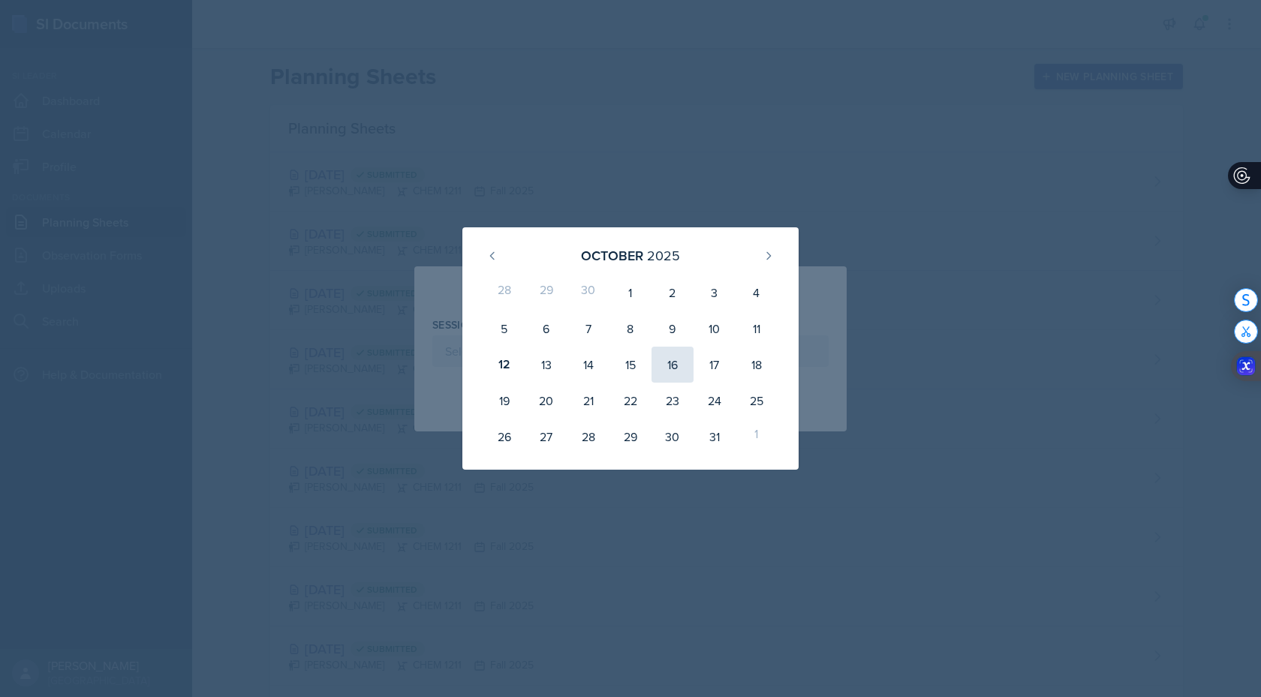
click at [679, 364] on div "16" at bounding box center [673, 365] width 42 height 36
type input "[DATE]"
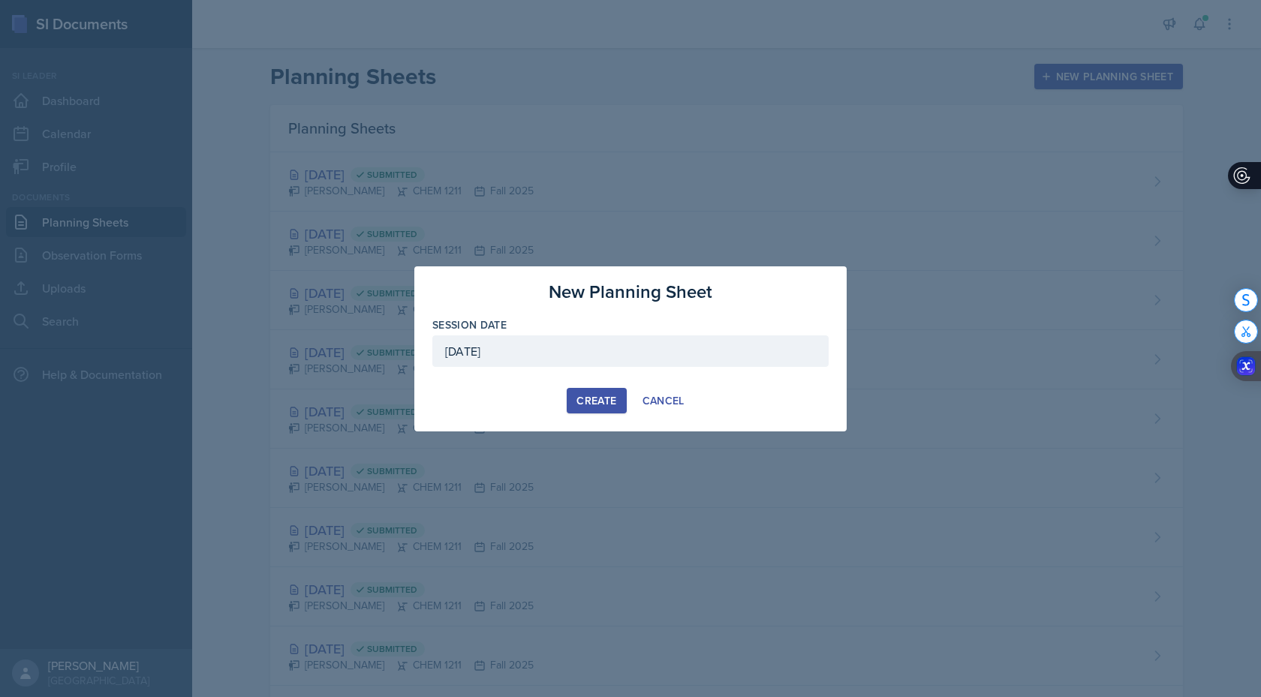
click at [586, 399] on div "Create" at bounding box center [596, 401] width 40 height 12
click at [670, 395] on div "Cancel" at bounding box center [664, 401] width 42 height 12
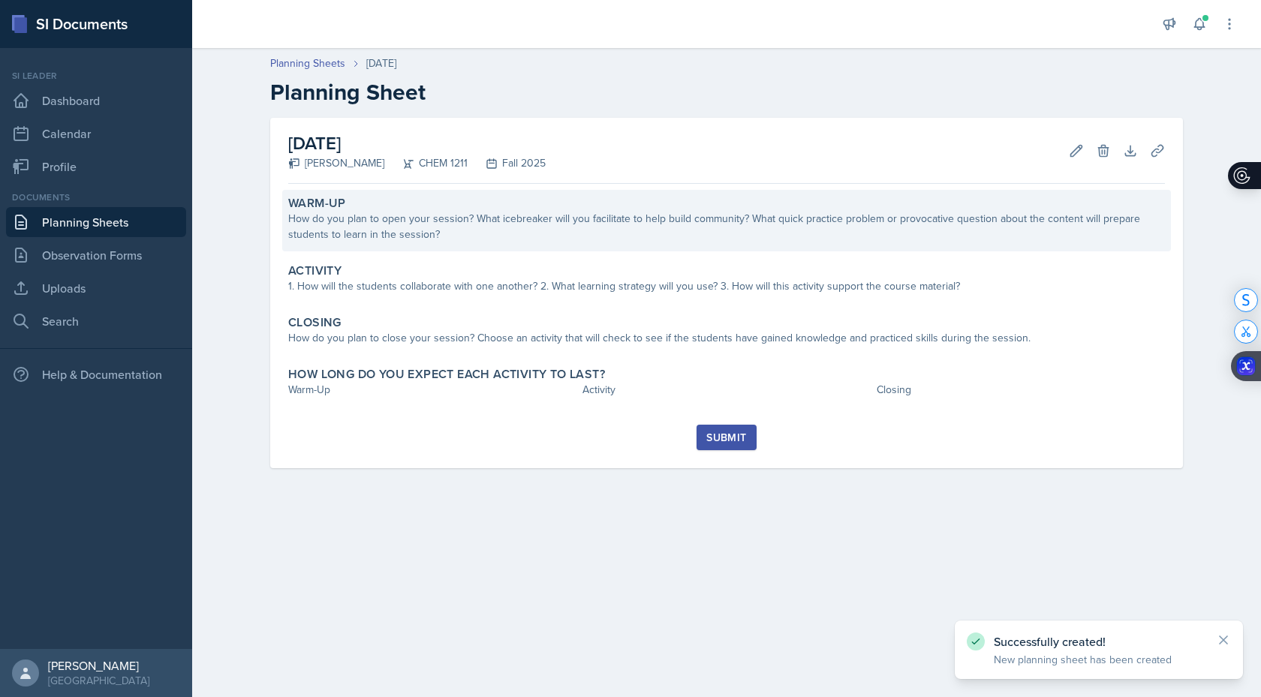
click at [754, 238] on div "How do you plan to open your session? What icebreaker will you facilitate to he…" at bounding box center [726, 227] width 877 height 32
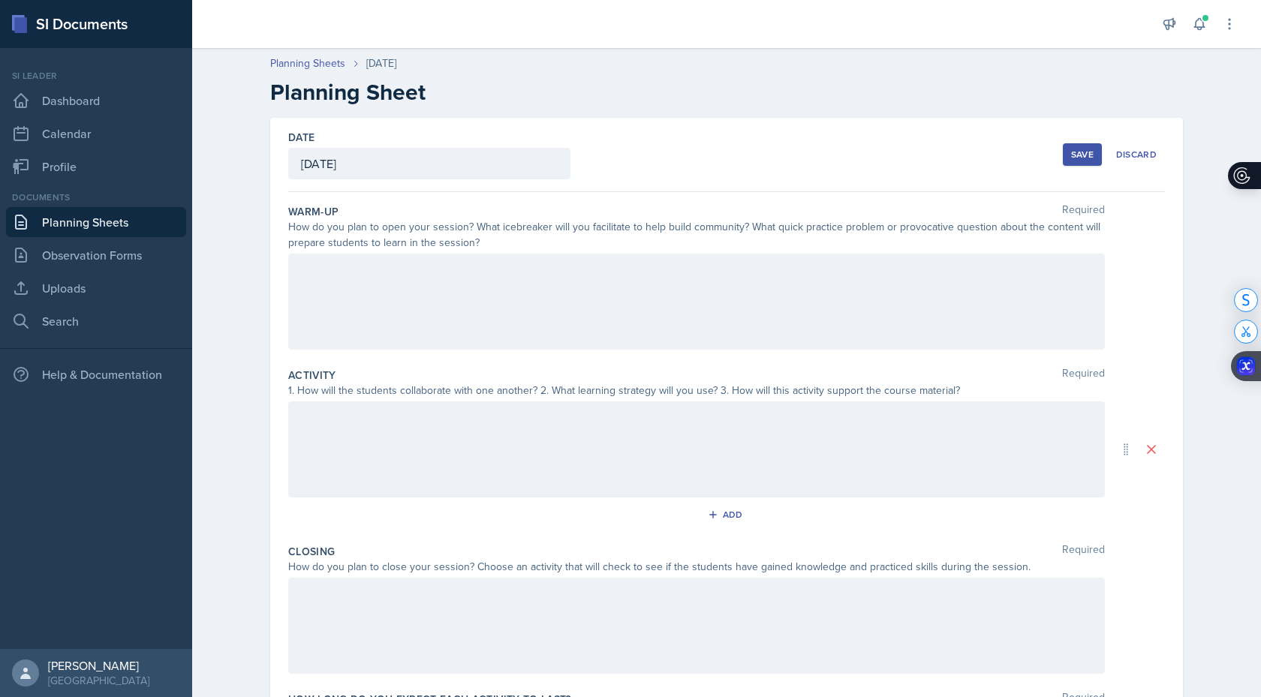
click at [576, 305] on div at bounding box center [696, 302] width 817 height 96
click at [399, 467] on div at bounding box center [696, 450] width 817 height 96
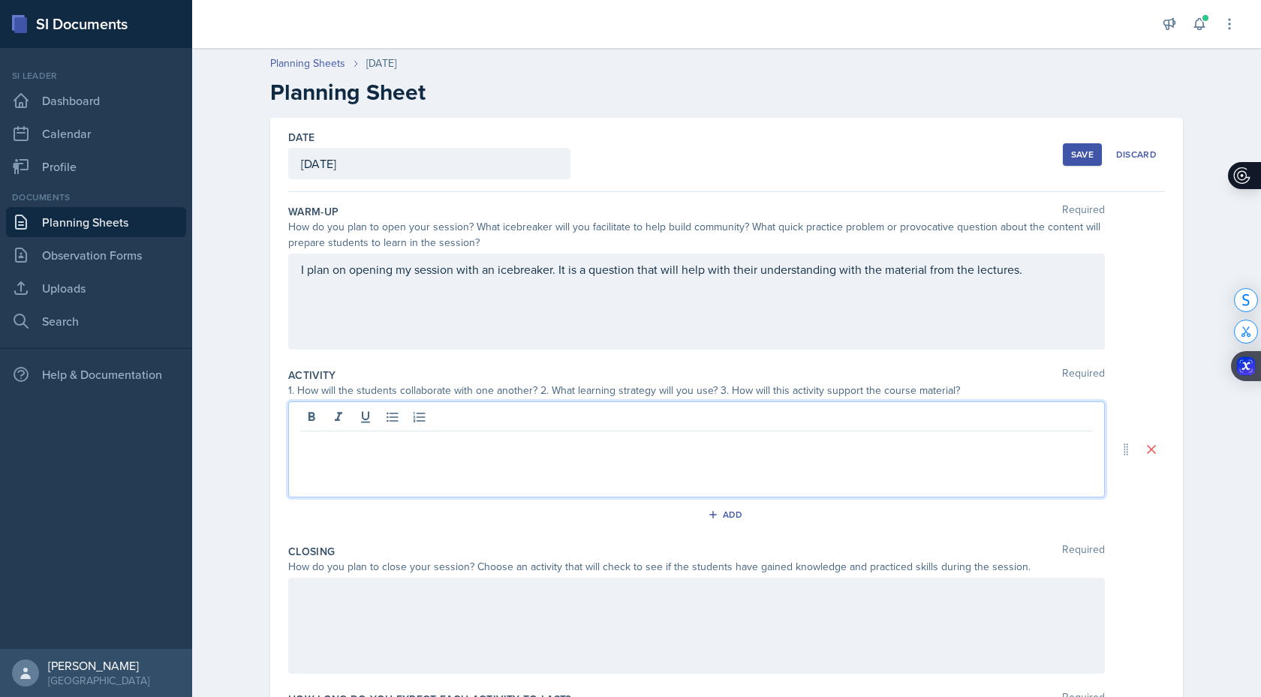
click at [0, 0] on div "of" at bounding box center [0, 0] width 0 height 0
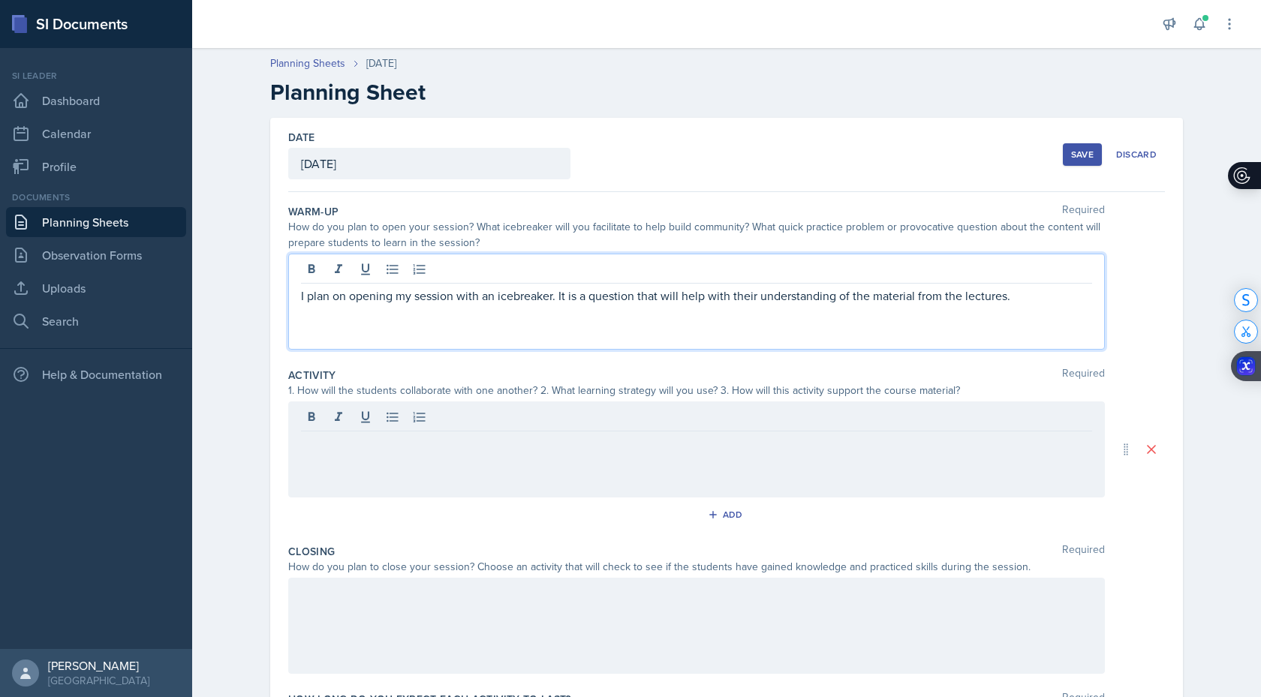
click at [390, 456] on div at bounding box center [696, 450] width 817 height 96
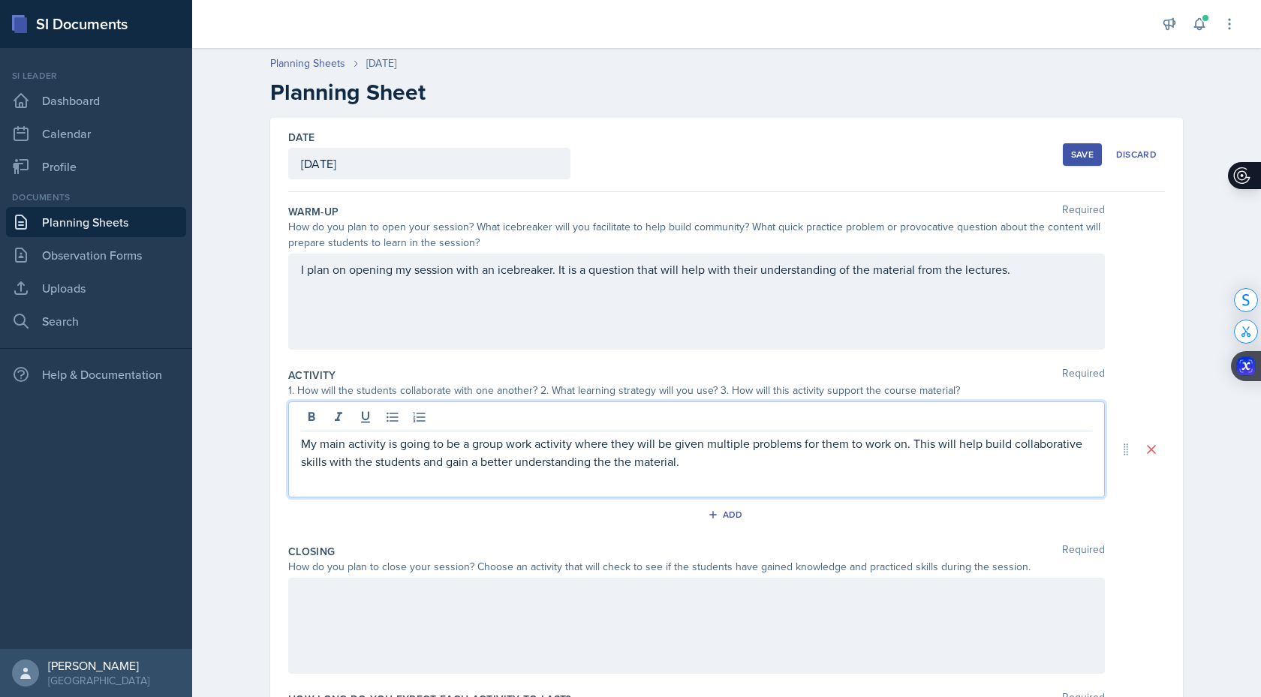
click at [372, 616] on div at bounding box center [696, 626] width 817 height 96
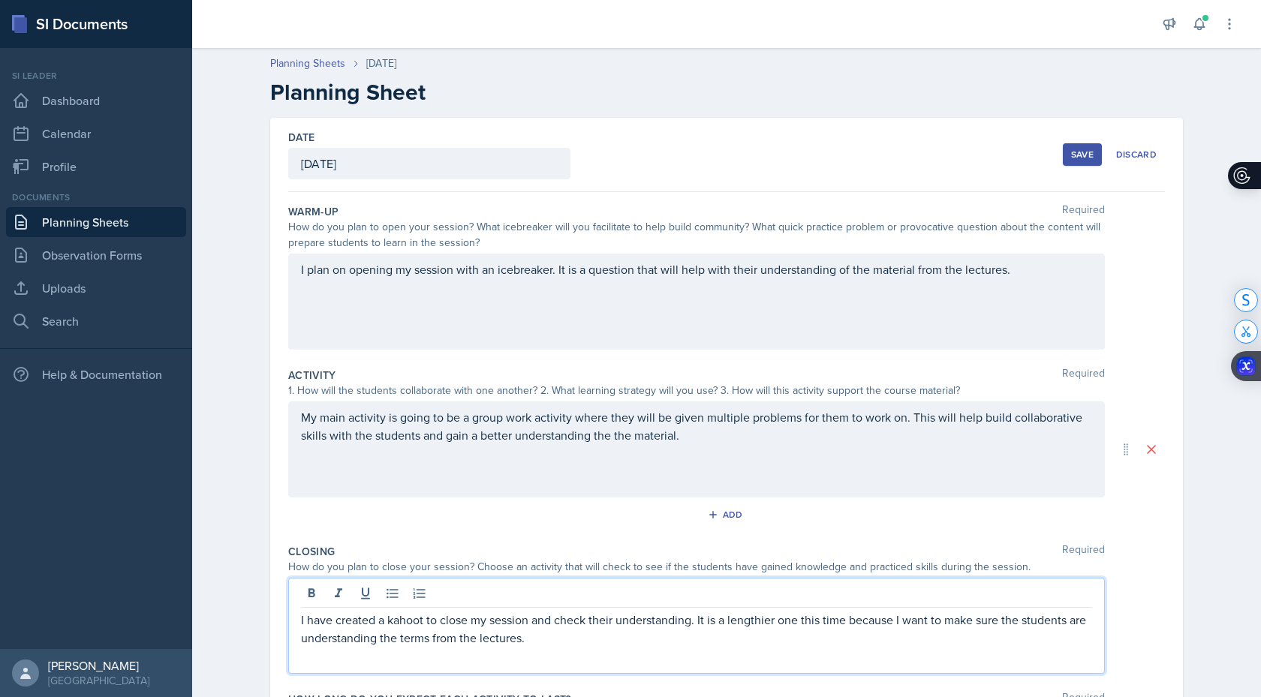
click at [0, 0] on div "Kahoot" at bounding box center [0, 0] width 0 height 0
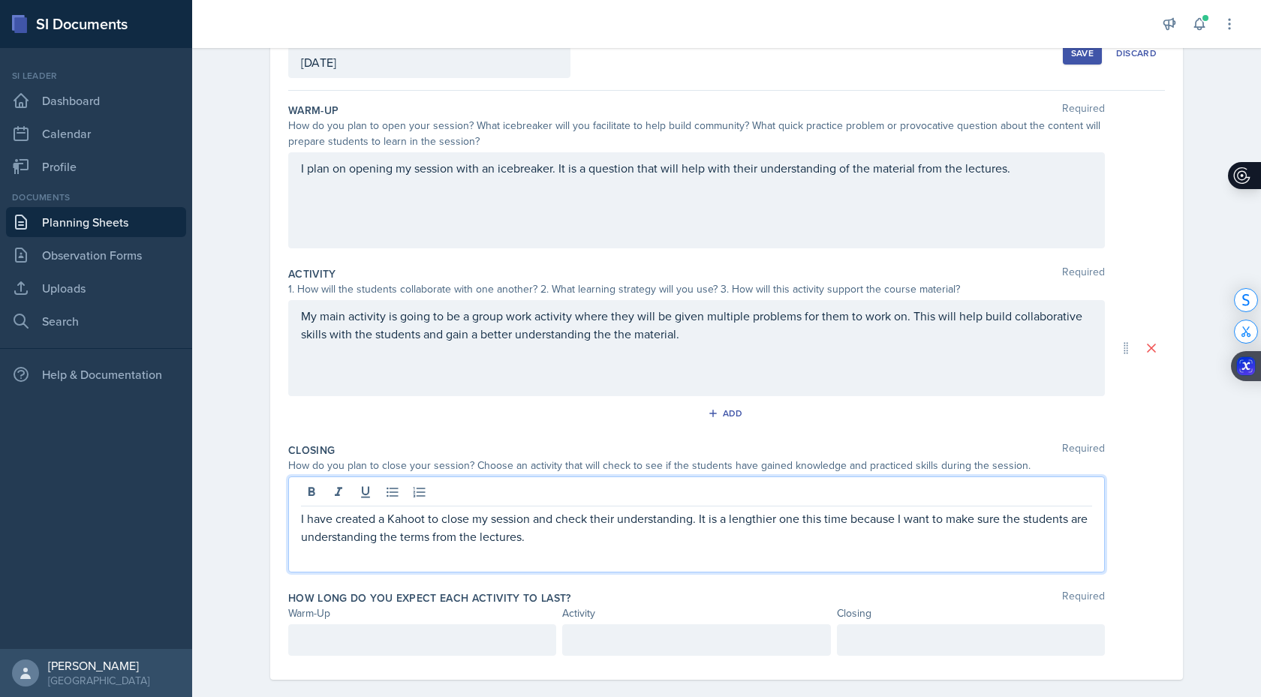
scroll to position [120, 0]
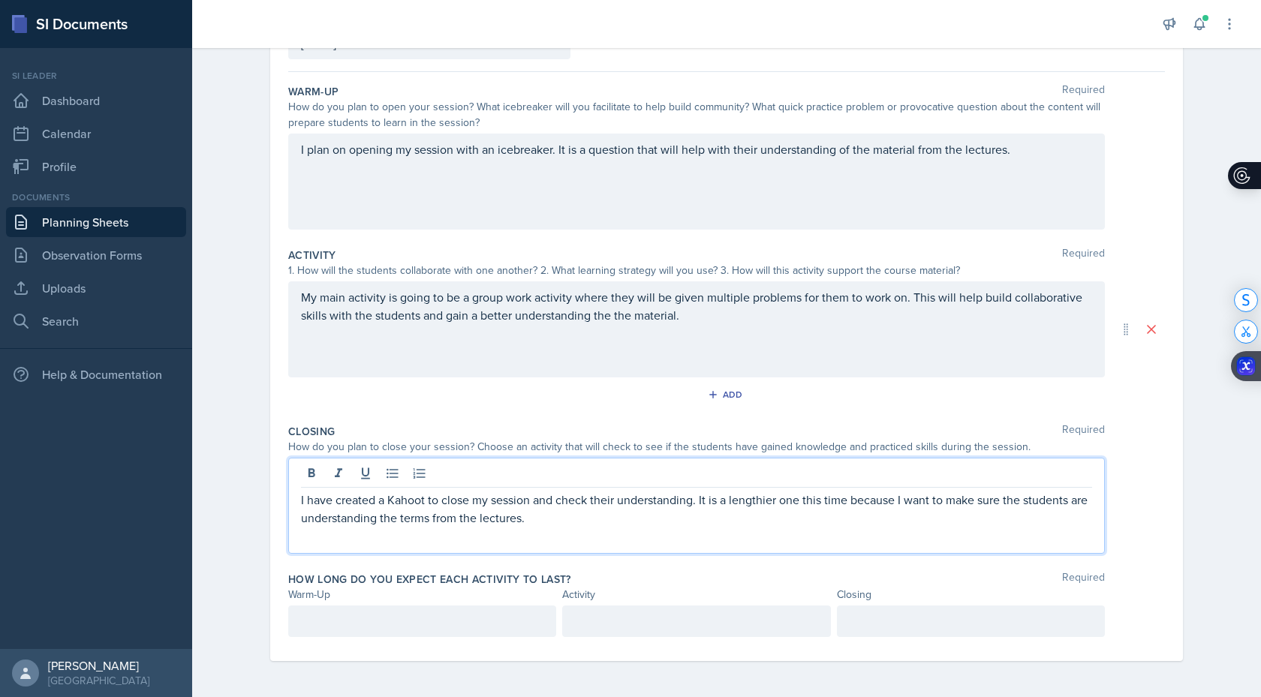
click at [457, 619] on p at bounding box center [422, 621] width 242 height 18
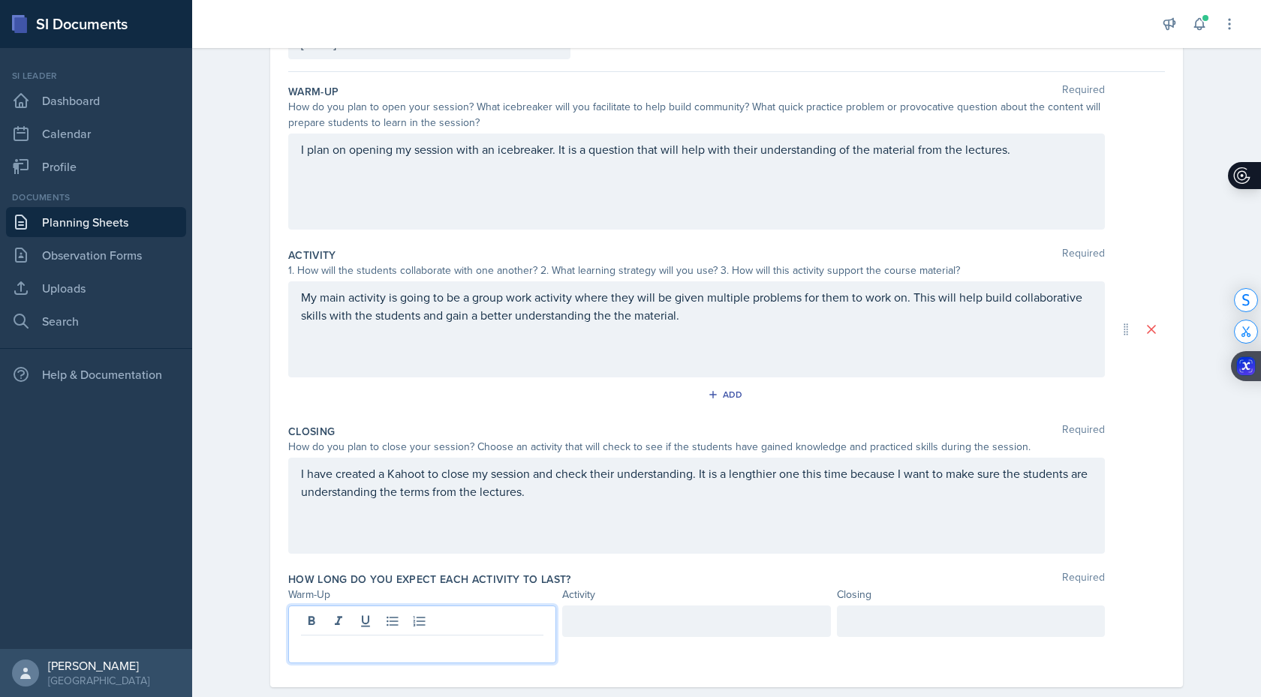
scroll to position [146, 0]
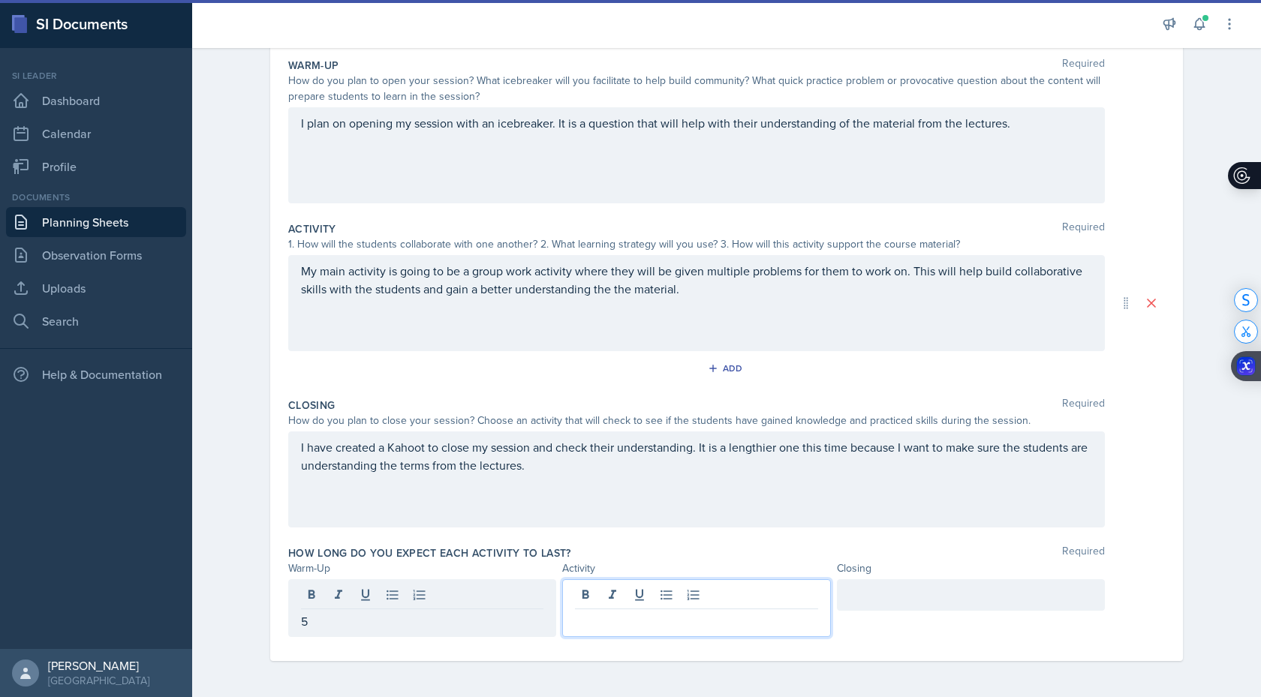
click at [643, 595] on div at bounding box center [696, 608] width 268 height 58
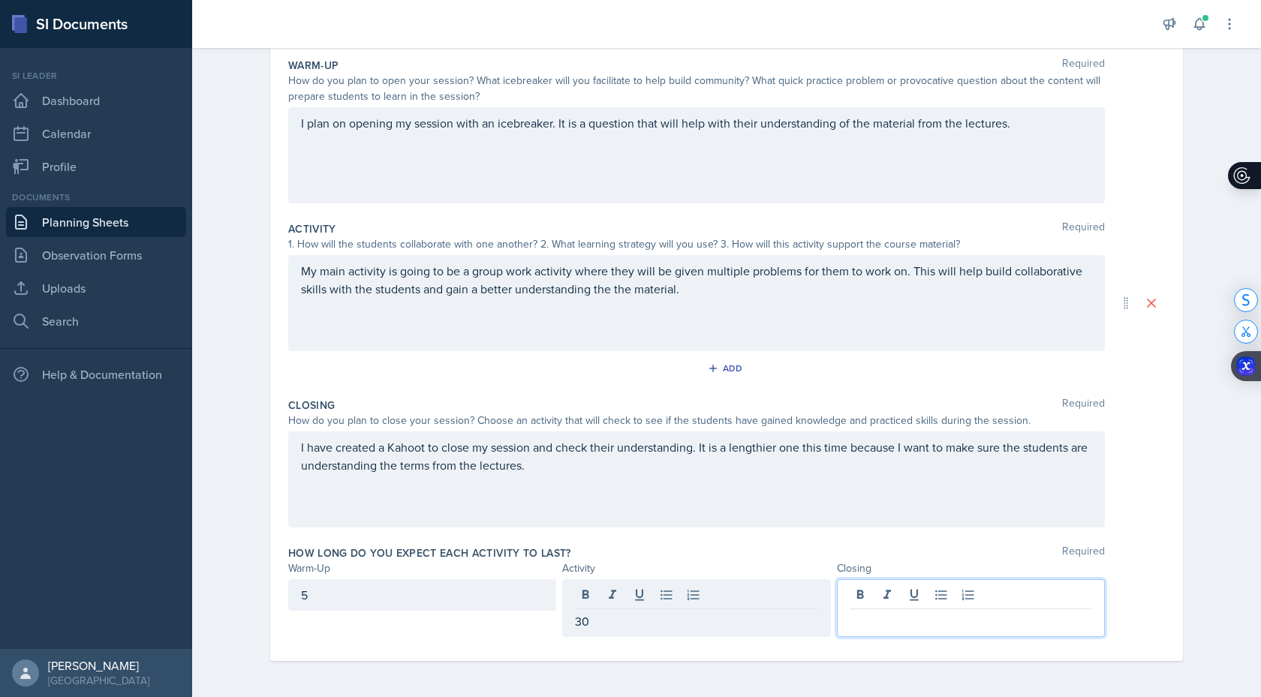
click at [853, 591] on div at bounding box center [971, 608] width 268 height 58
click at [713, 535] on div "Closing Required How do you plan to close your session? Choose an activity that…" at bounding box center [726, 466] width 877 height 148
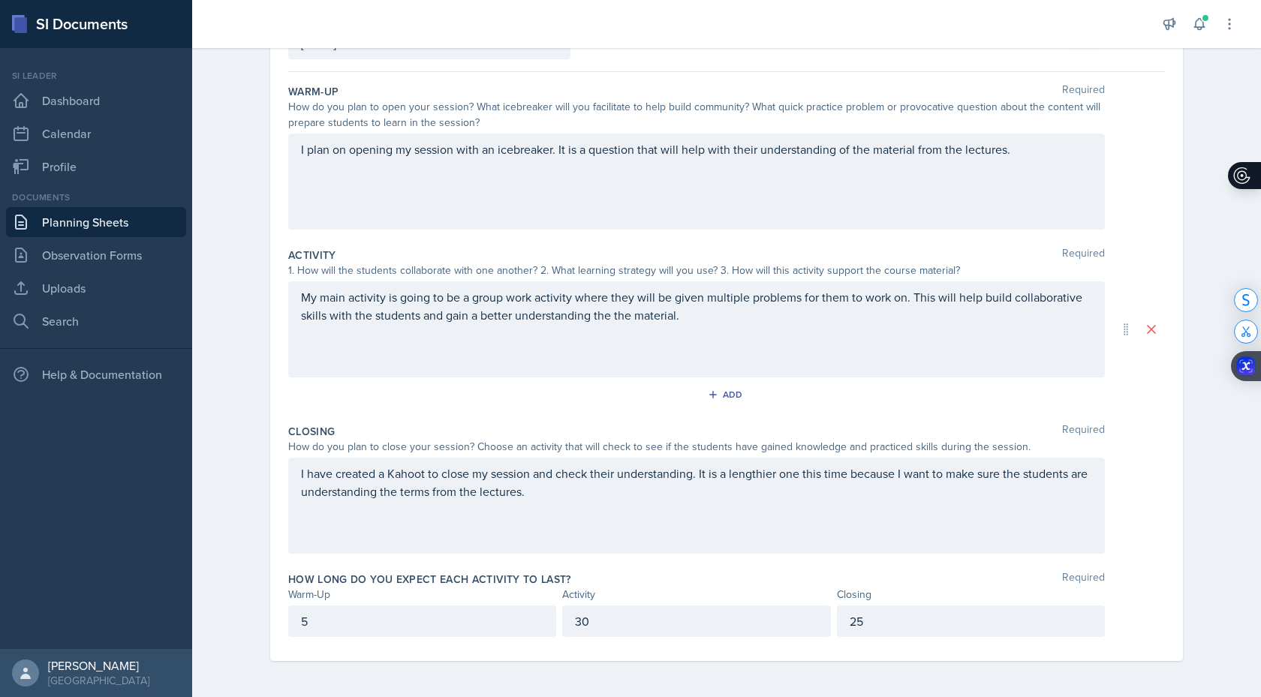
scroll to position [120, 0]
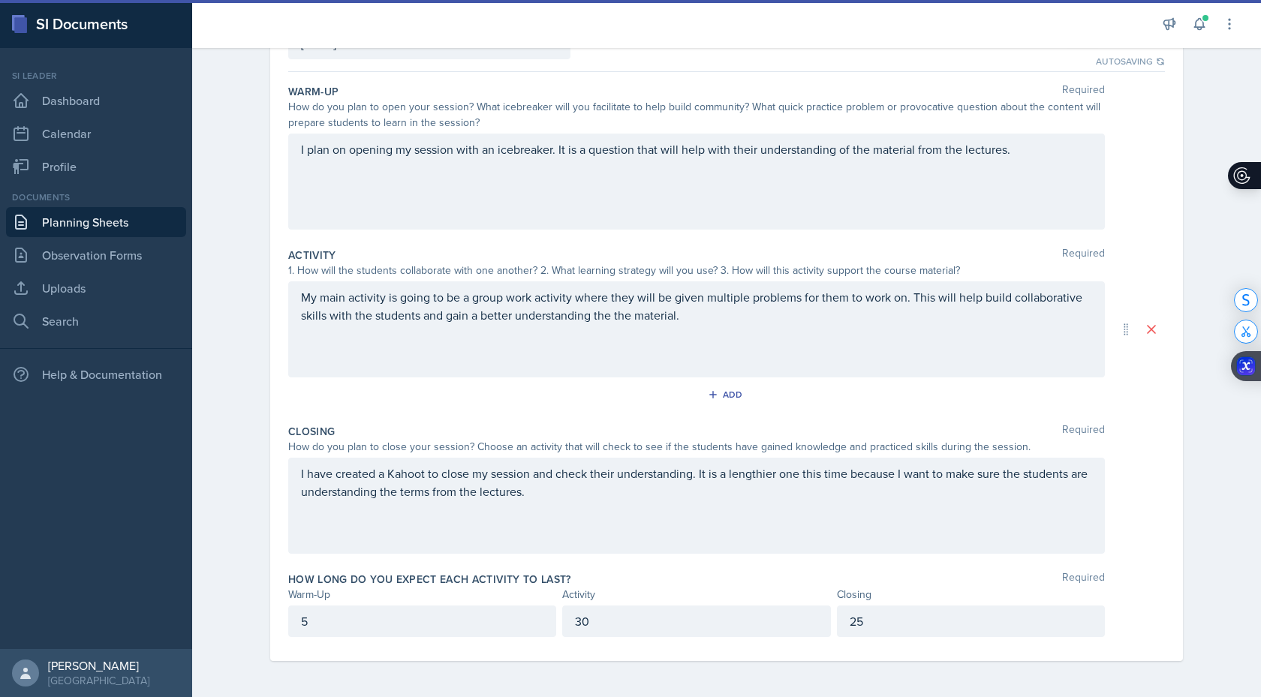
click at [0, 0] on div "of" at bounding box center [0, 0] width 0 height 0
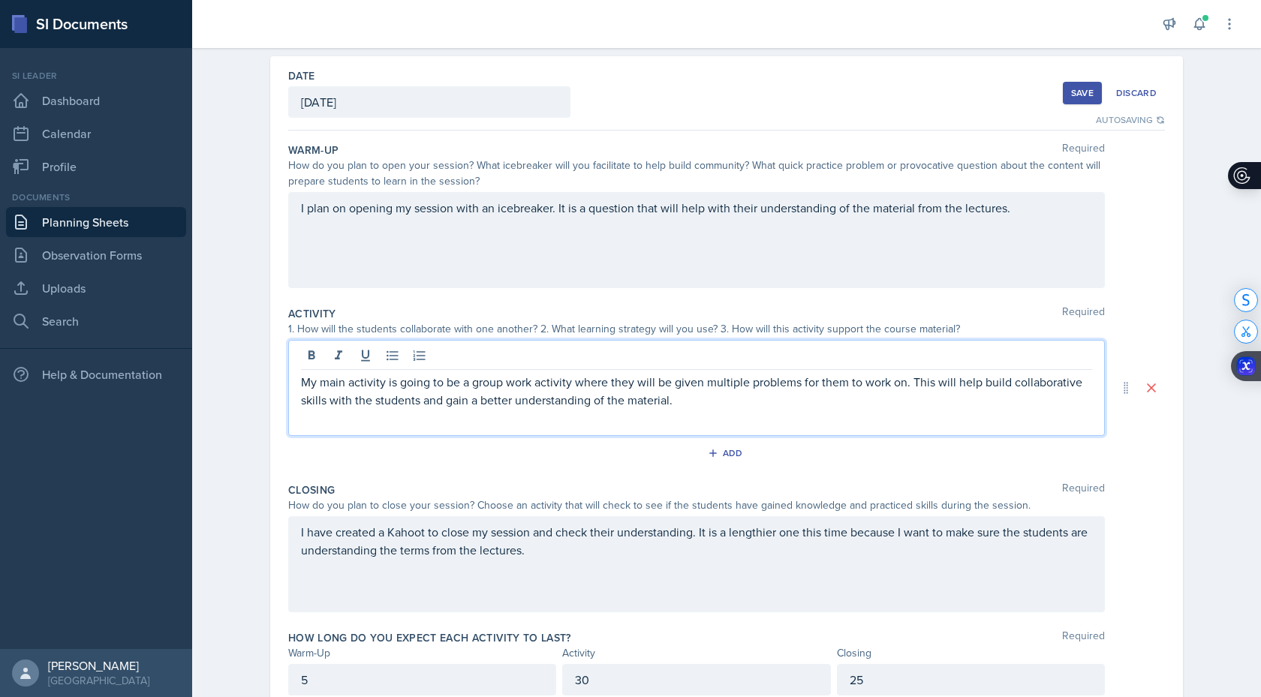
scroll to position [0, 0]
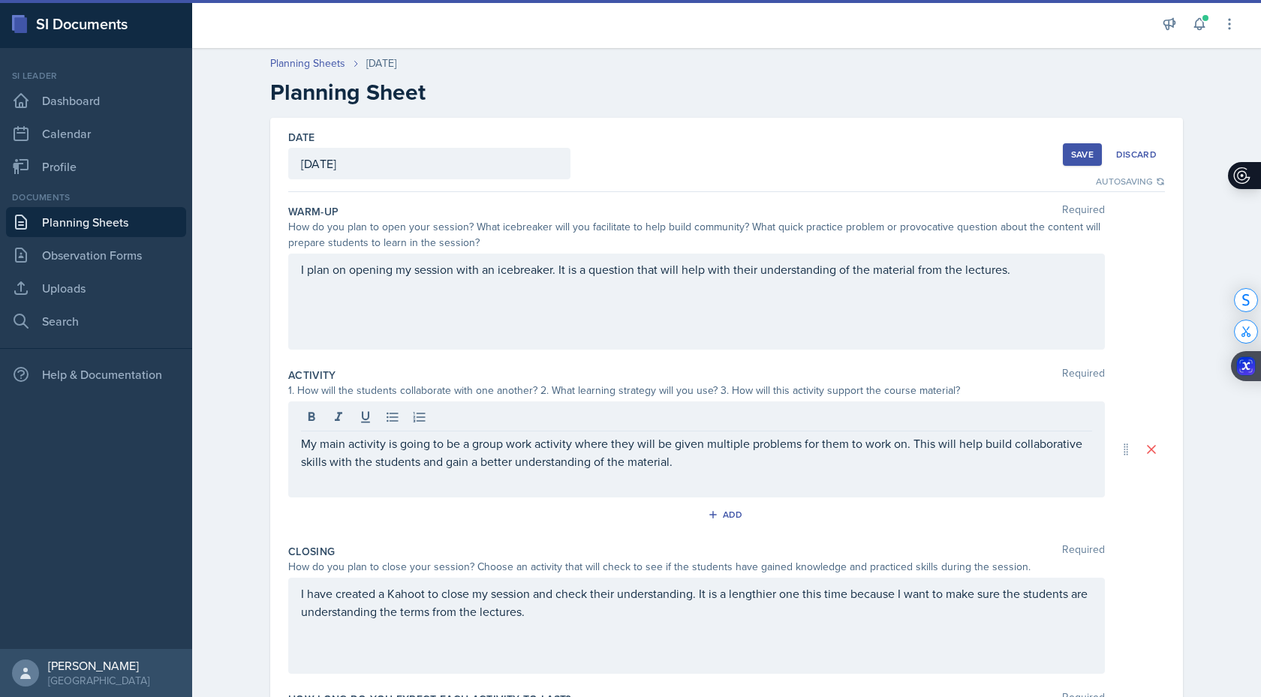
click at [1088, 156] on div "Save" at bounding box center [1082, 155] width 23 height 12
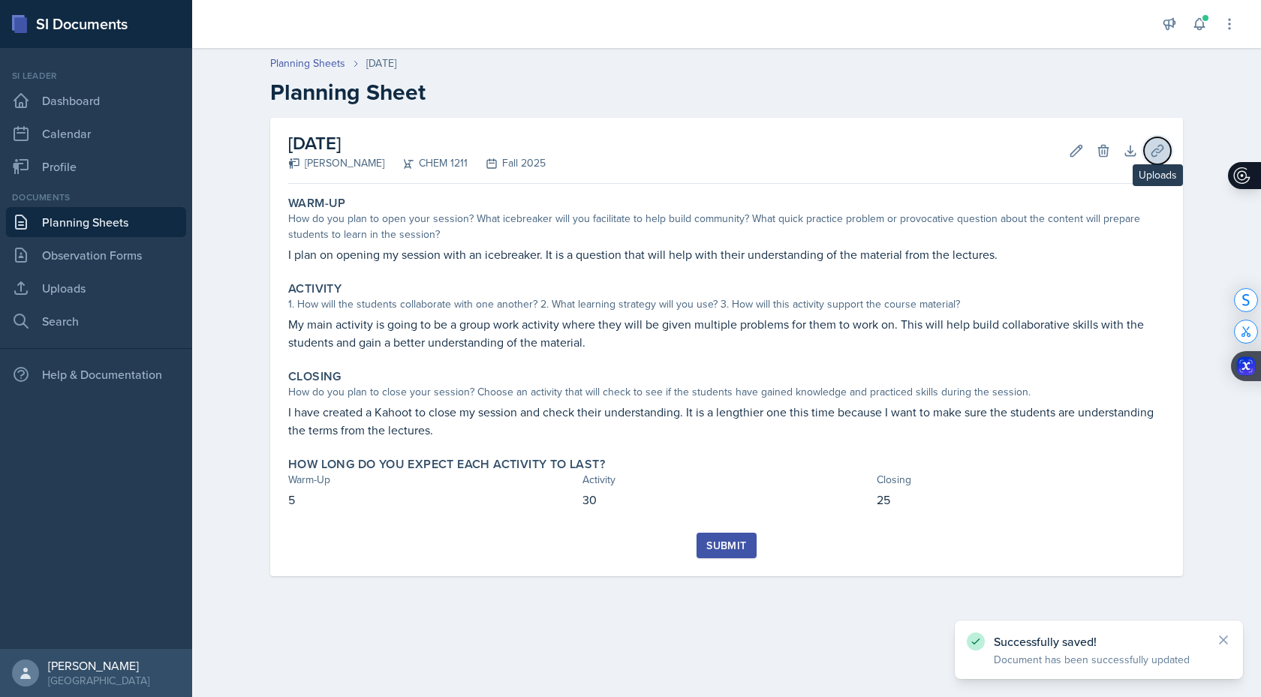
click at [1150, 155] on icon at bounding box center [1157, 150] width 15 height 15
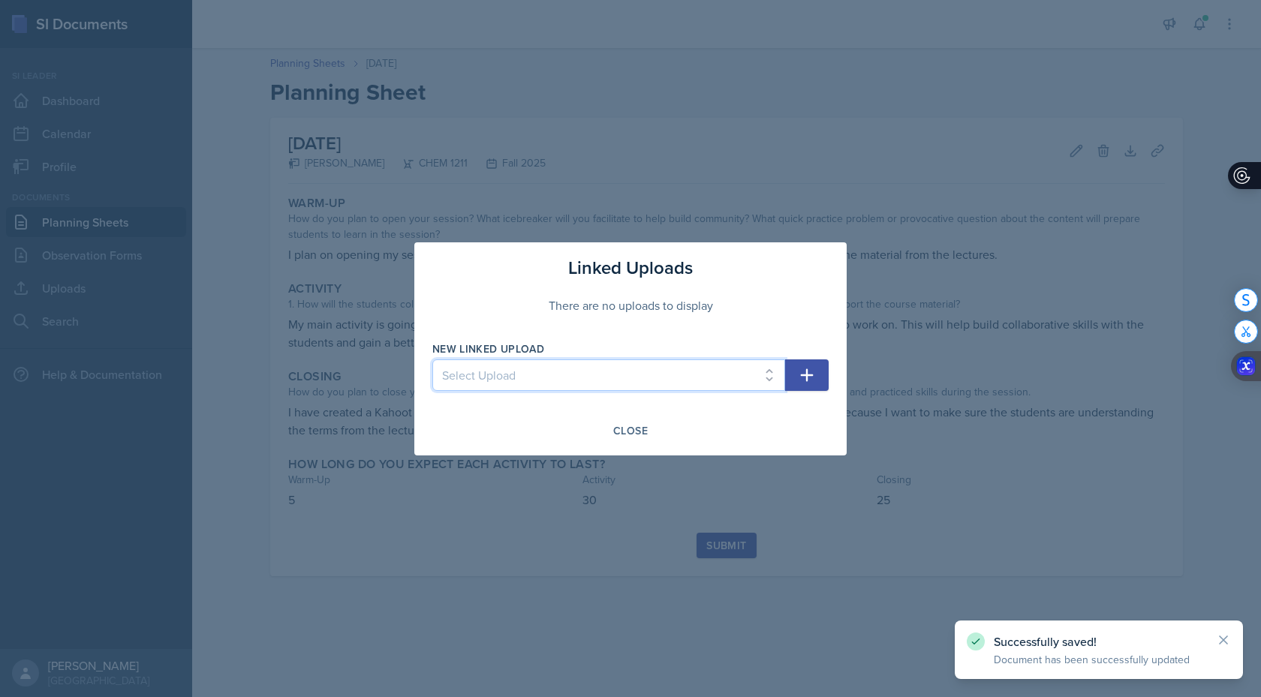
click at [584, 384] on select "Select Upload Powerpoint SI SESSION [DATE] SI SESSION [DATE] SI SESSION [DATE] …" at bounding box center [608, 376] width 353 height 32
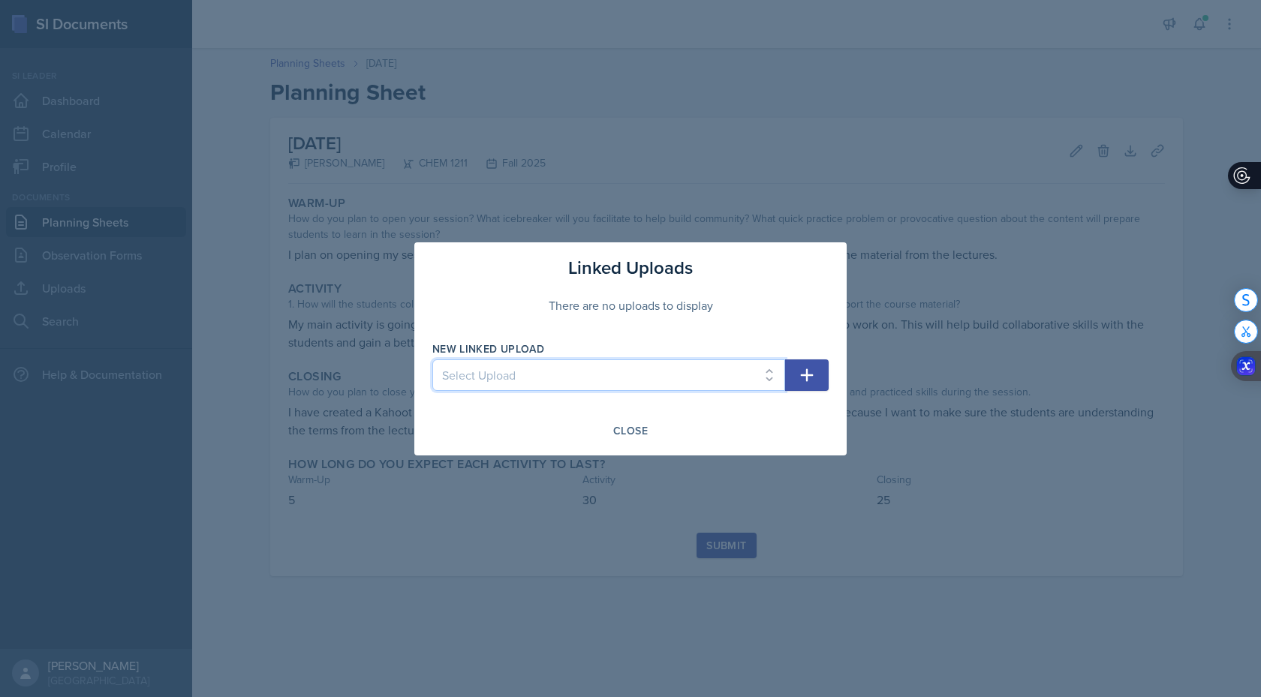
select select "9db5ccdc-af54-40f9-b829-d5c3b46e8579"
click at [814, 376] on icon "button" at bounding box center [807, 375] width 18 height 18
select select
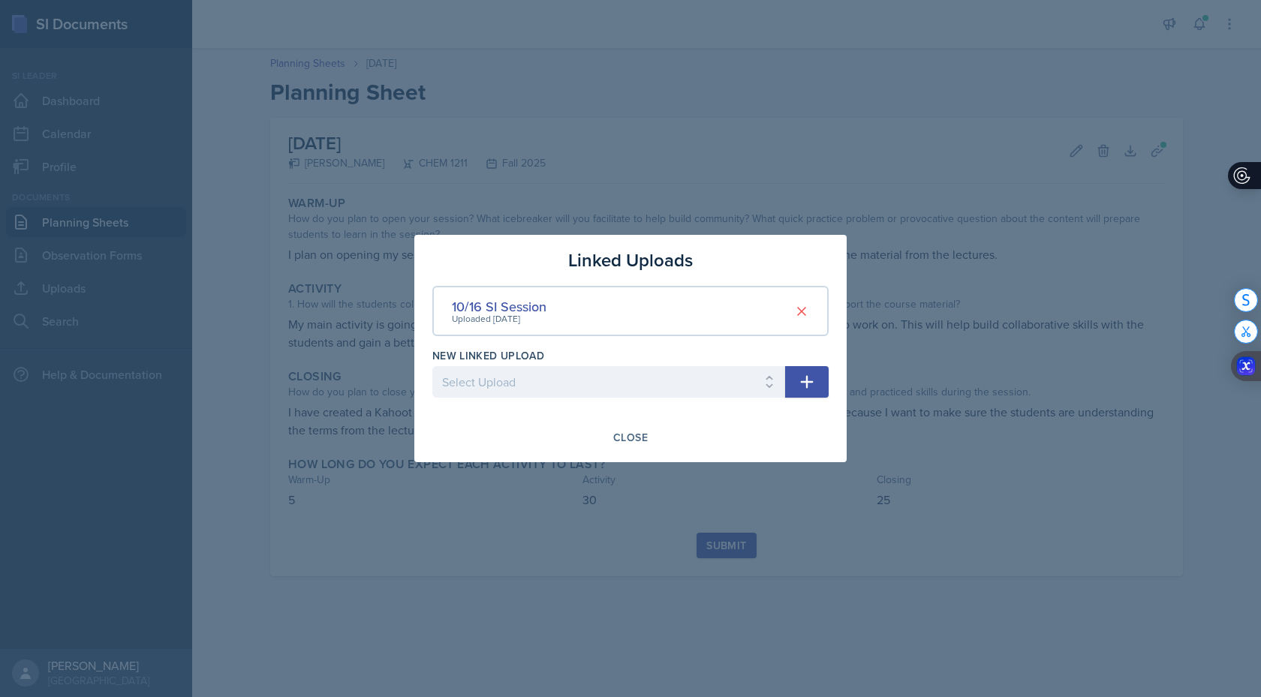
click at [802, 379] on icon "button" at bounding box center [807, 382] width 18 height 18
click at [627, 441] on div "Close" at bounding box center [630, 438] width 35 height 12
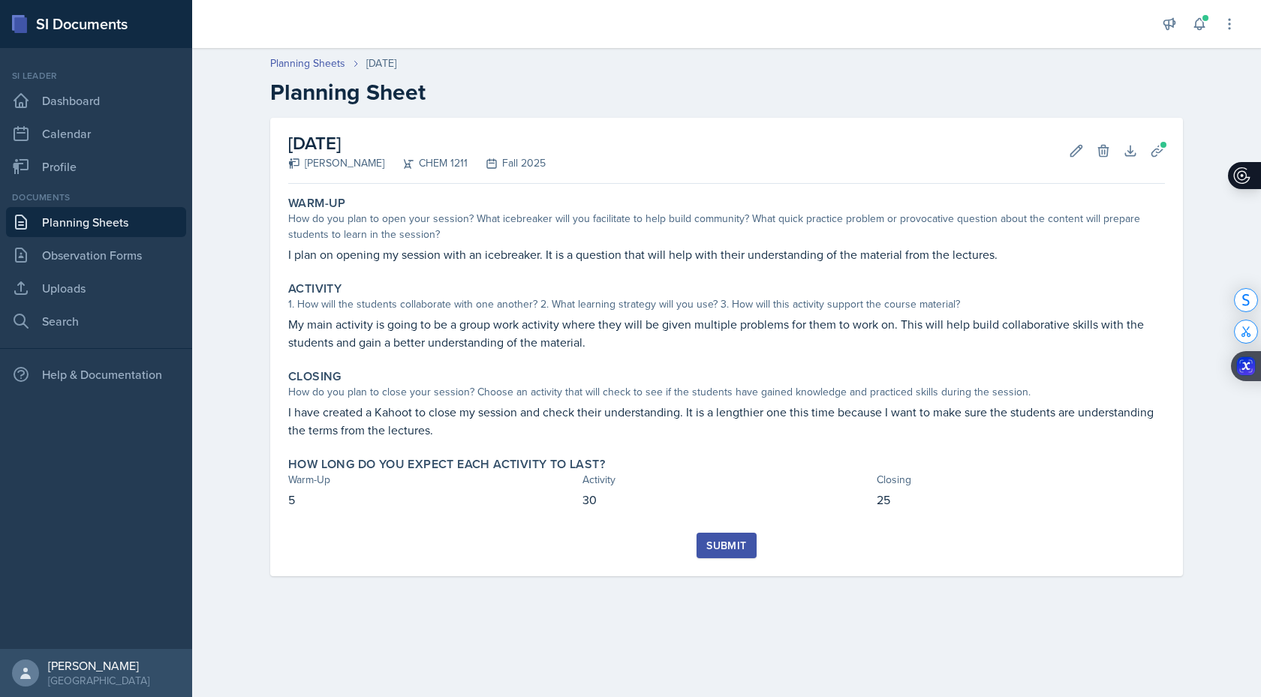
click at [1171, 153] on div "[DATE] [PERSON_NAME] CHEM 1211 Fall 2025 Edit Delete Download Uploads Autosavin…" at bounding box center [726, 347] width 913 height 459
click at [1152, 148] on icon at bounding box center [1157, 150] width 15 height 15
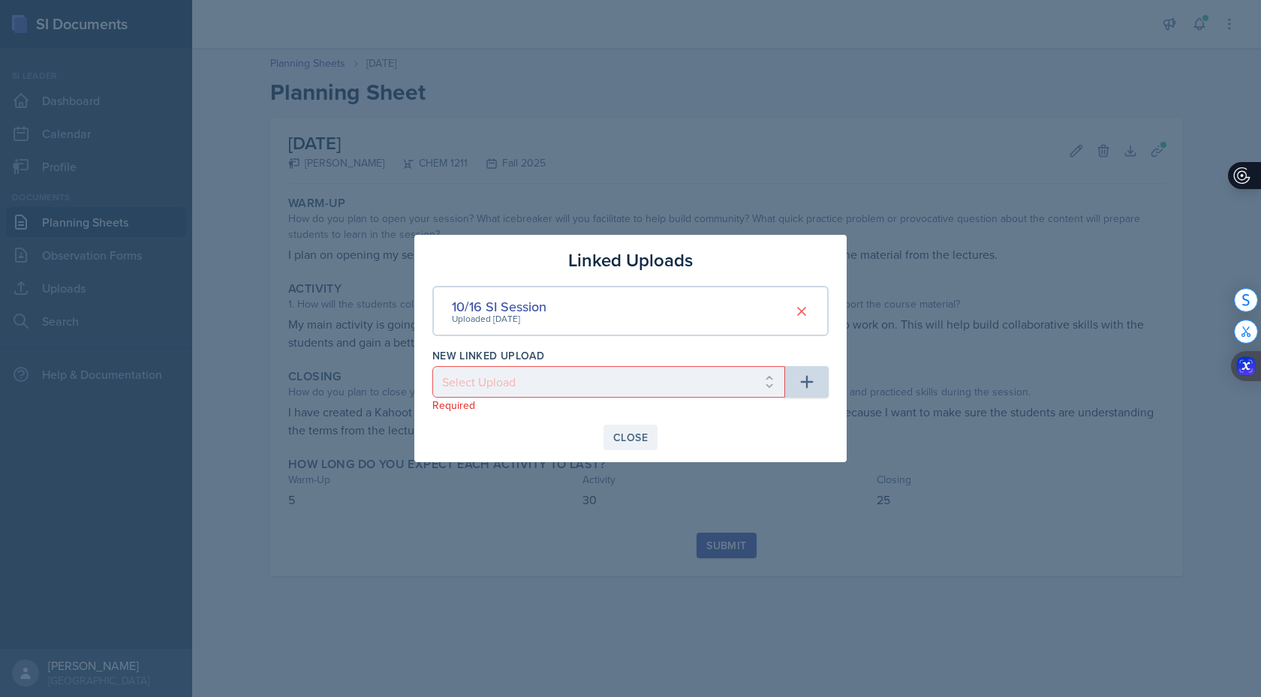
click at [623, 432] on div "Close" at bounding box center [630, 438] width 35 height 12
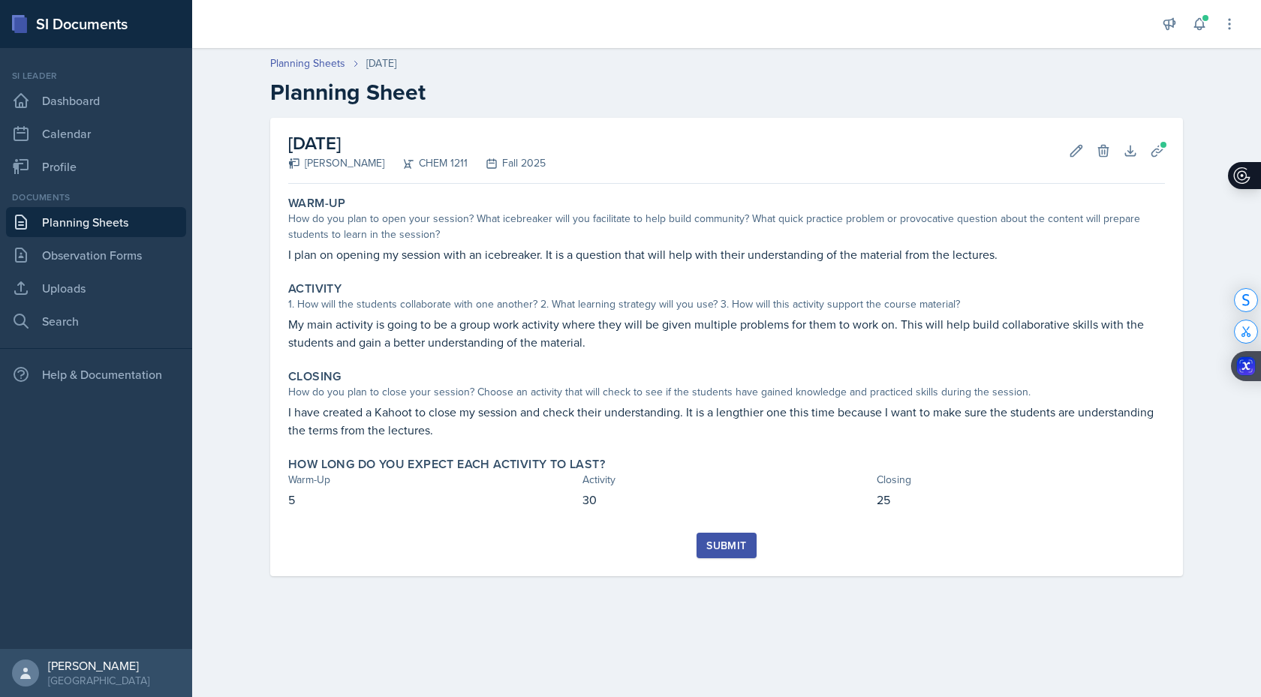
click at [720, 549] on div "Submit" at bounding box center [726, 546] width 40 height 12
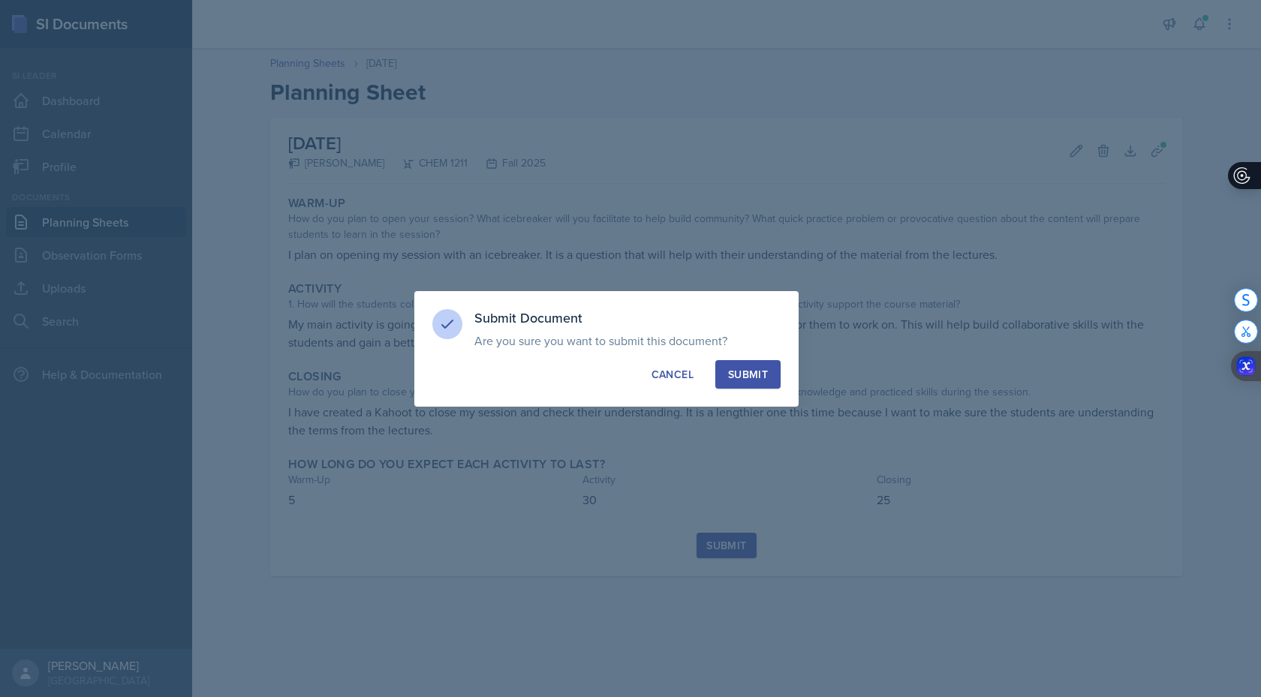
click at [749, 370] on div "Submit" at bounding box center [748, 374] width 40 height 15
